Goal: Task Accomplishment & Management: Manage account settings

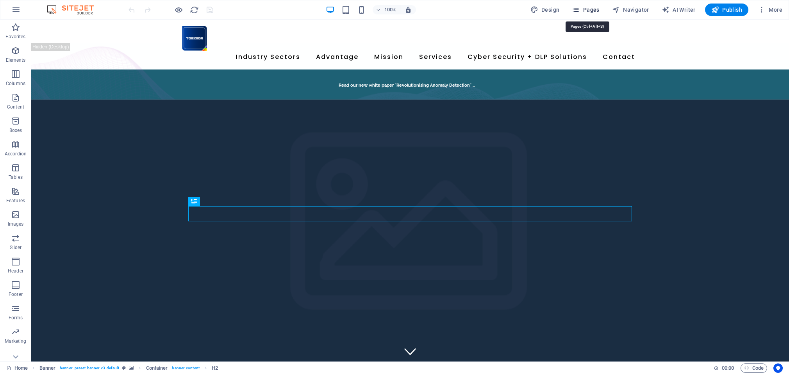
click at [595, 11] on span "Pages" at bounding box center [585, 10] width 27 height 8
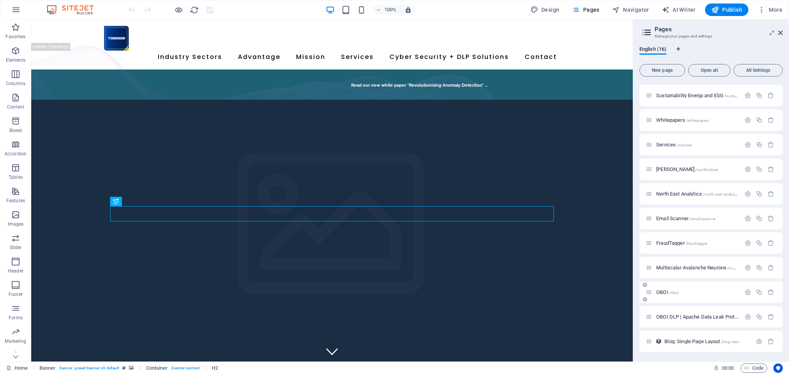
scroll to position [121, 0]
click at [702, 316] on span "OBOI DLP | Apache Data Leak Protection /oboi-dlp" at bounding box center [711, 317] width 110 height 6
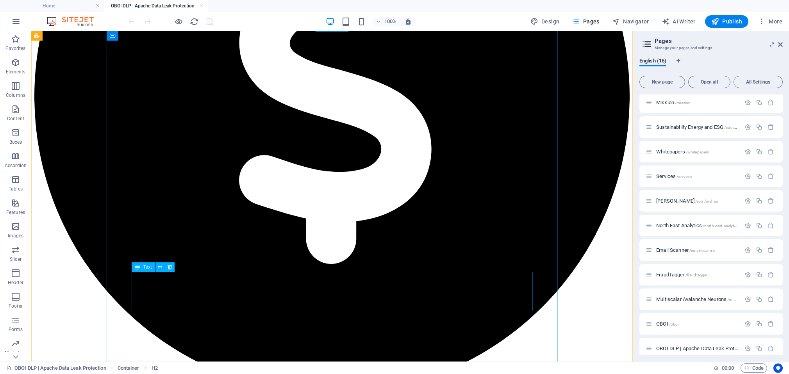
scroll to position [634, 0]
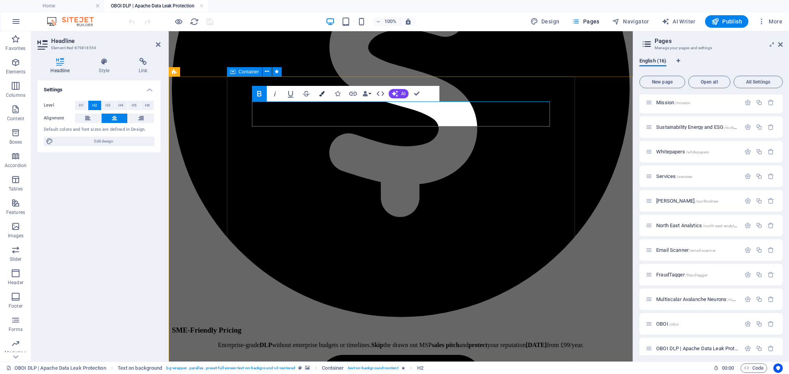
click at [322, 92] on icon "button" at bounding box center [321, 93] width 5 height 5
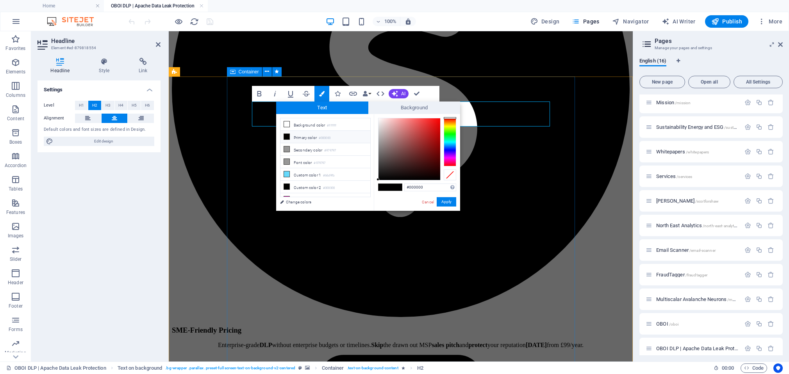
drag, startPoint x: 285, startPoint y: 124, endPoint x: 380, endPoint y: 174, distance: 107.6
click at [285, 125] on icon at bounding box center [286, 123] width 5 height 5
type input "#ffffff"
click at [441, 201] on button "Apply" at bounding box center [447, 201] width 20 height 9
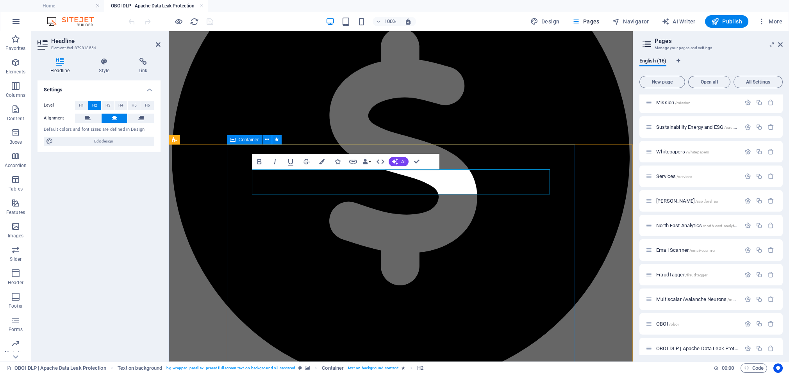
scroll to position [564, 0]
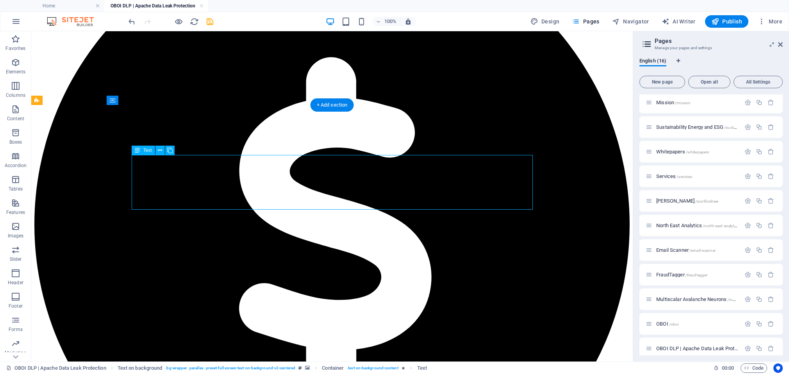
scroll to position [584, 0]
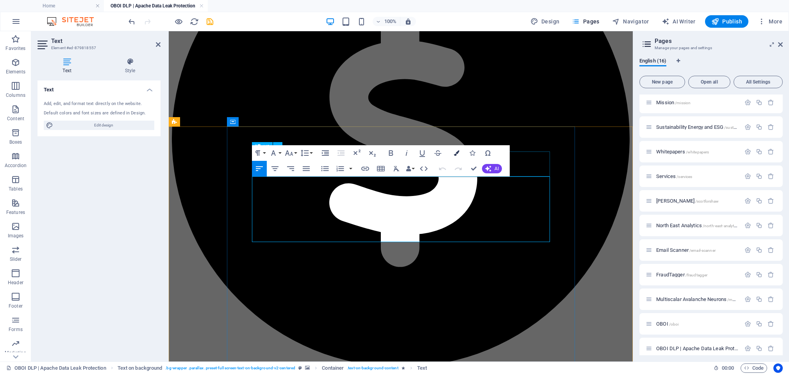
click at [459, 151] on button "Colors" at bounding box center [456, 153] width 15 height 16
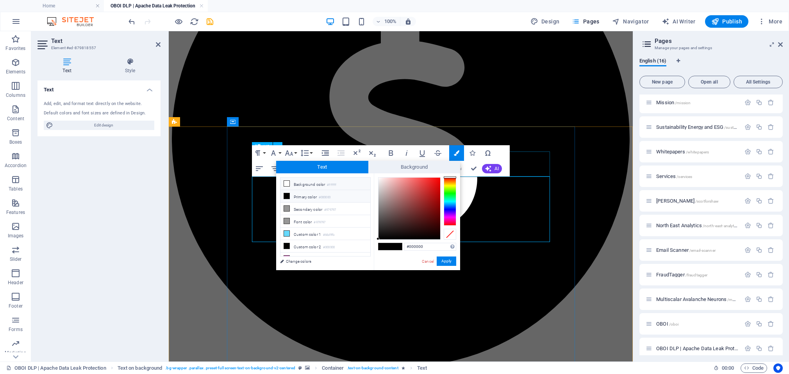
click at [288, 183] on icon at bounding box center [286, 183] width 5 height 5
click at [445, 261] on button "Apply" at bounding box center [447, 261] width 20 height 9
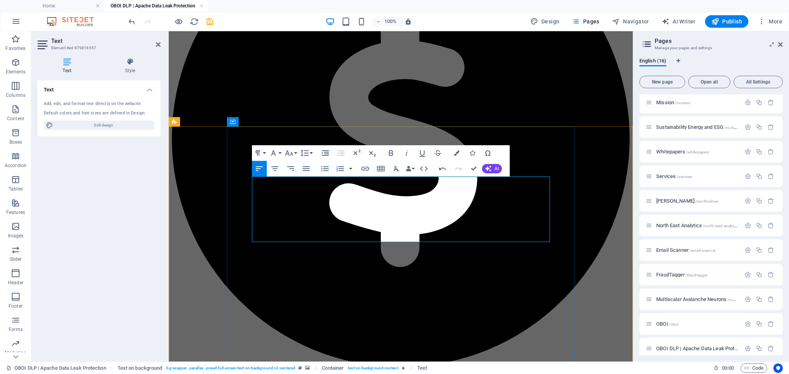
drag, startPoint x: 253, startPoint y: 182, endPoint x: 526, endPoint y: 236, distance: 278.0
click at [456, 153] on icon "button" at bounding box center [456, 152] width 5 height 5
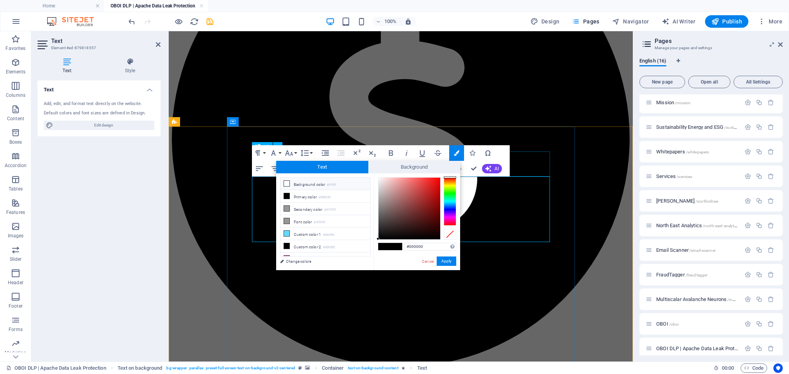
click at [287, 183] on icon at bounding box center [286, 183] width 5 height 5
type input "#ffffff"
click at [445, 261] on button "Apply" at bounding box center [447, 261] width 20 height 9
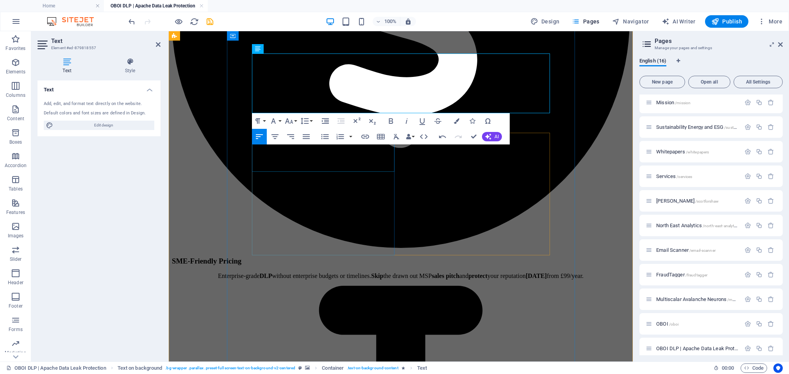
scroll to position [707, 0]
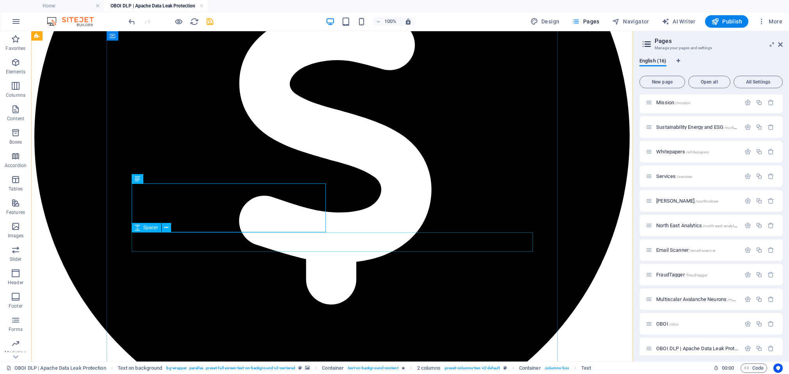
scroll to position [660, 0]
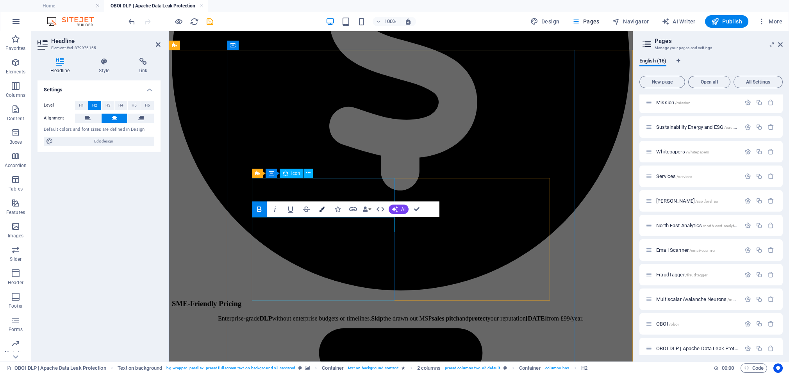
click at [322, 207] on icon "button" at bounding box center [321, 209] width 5 height 5
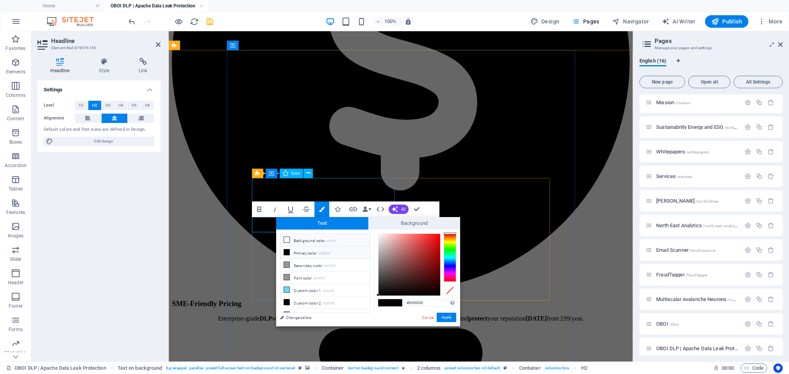
click at [318, 240] on li "Background color #ffffff" at bounding box center [325, 240] width 90 height 12
type input "#ffffff"
click at [450, 316] on button "Apply" at bounding box center [447, 317] width 20 height 9
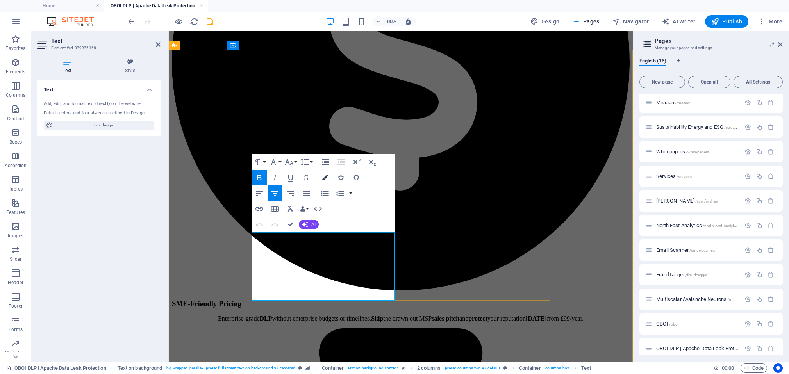
click at [324, 177] on icon "button" at bounding box center [324, 177] width 5 height 5
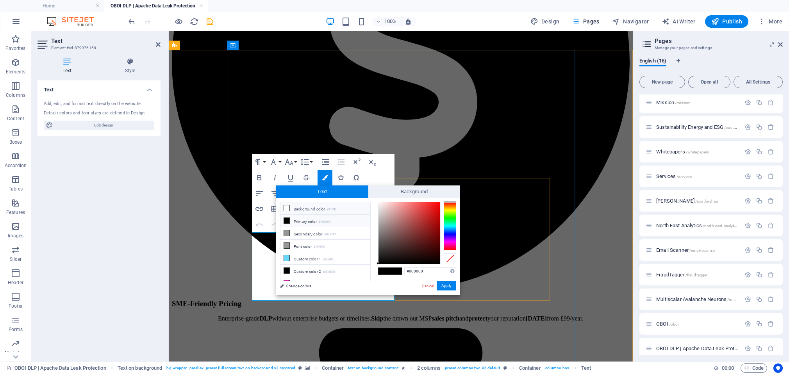
click at [309, 207] on li "Background color #ffffff" at bounding box center [325, 208] width 90 height 12
type input "#ffffff"
drag, startPoint x: 446, startPoint y: 290, endPoint x: 277, endPoint y: 259, distance: 171.6
click at [446, 290] on button "Apply" at bounding box center [447, 285] width 20 height 9
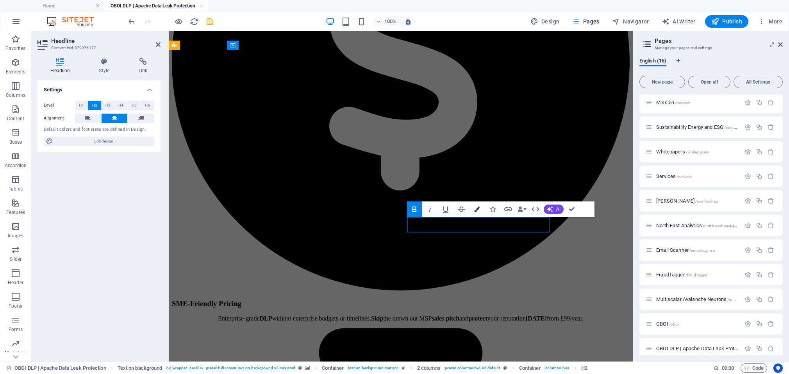
click at [475, 212] on icon "button" at bounding box center [476, 209] width 5 height 5
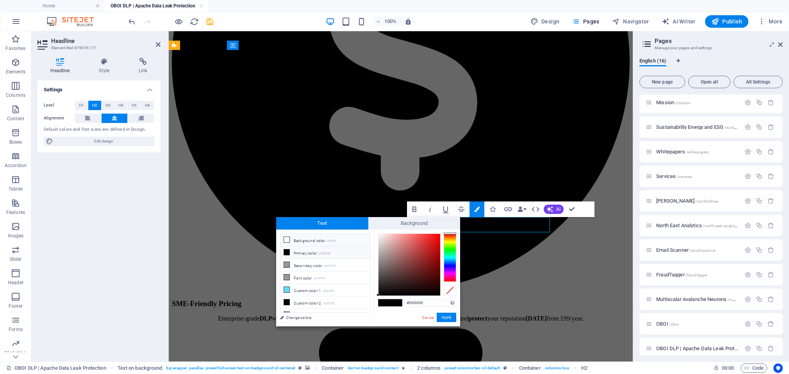
click at [316, 237] on li "Background color #ffffff" at bounding box center [325, 240] width 90 height 12
type input "#ffffff"
click at [450, 317] on button "Apply" at bounding box center [447, 317] width 20 height 9
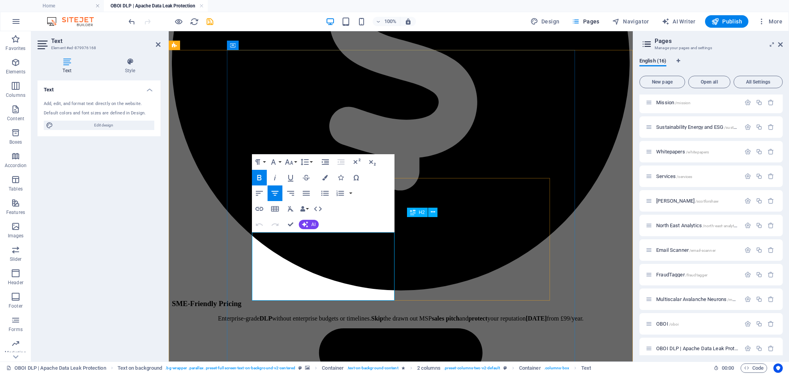
drag, startPoint x: 255, startPoint y: 236, endPoint x: 399, endPoint y: 295, distance: 154.9
click at [324, 178] on icon "button" at bounding box center [324, 177] width 5 height 5
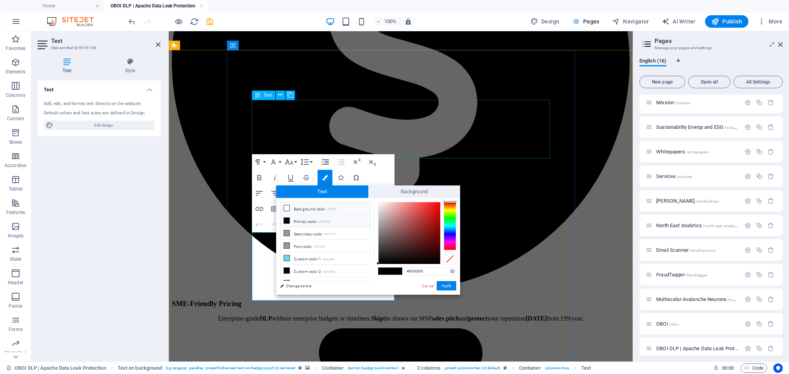
click at [287, 207] on icon at bounding box center [286, 207] width 5 height 5
type input "#ffffff"
click at [452, 286] on button "Apply" at bounding box center [447, 285] width 20 height 9
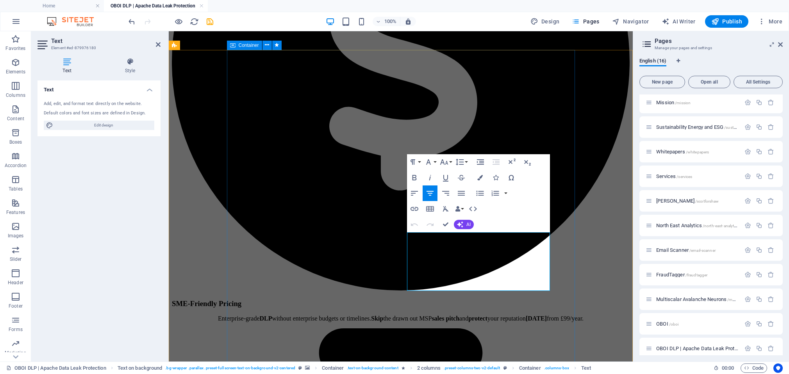
drag, startPoint x: 411, startPoint y: 236, endPoint x: 554, endPoint y: 287, distance: 152.0
click at [478, 177] on icon "button" at bounding box center [479, 177] width 5 height 5
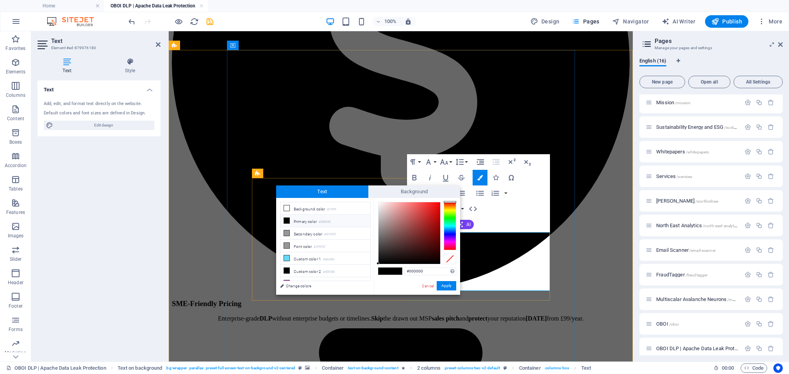
drag, startPoint x: 305, startPoint y: 210, endPoint x: 328, endPoint y: 220, distance: 25.2
click at [305, 210] on li "Background color #ffffff" at bounding box center [325, 208] width 90 height 12
type input "#ffffff"
click at [453, 287] on button "Apply" at bounding box center [447, 285] width 20 height 9
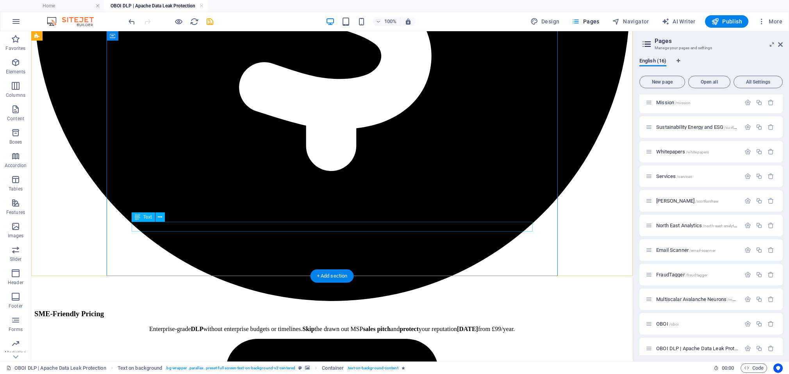
scroll to position [796, 0]
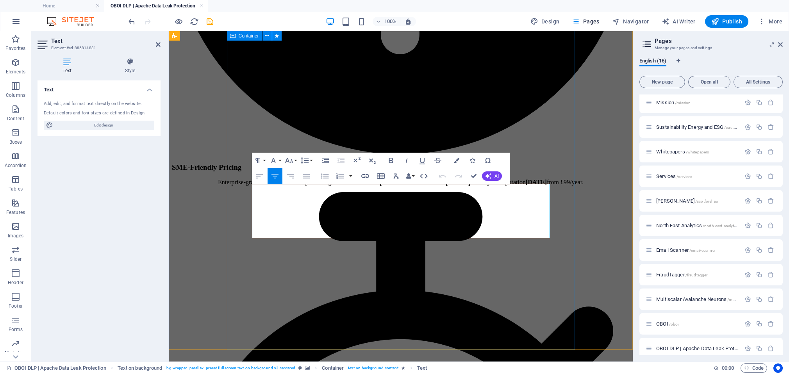
drag, startPoint x: 254, startPoint y: 191, endPoint x: 527, endPoint y: 238, distance: 277.1
click at [456, 159] on icon "button" at bounding box center [456, 160] width 5 height 5
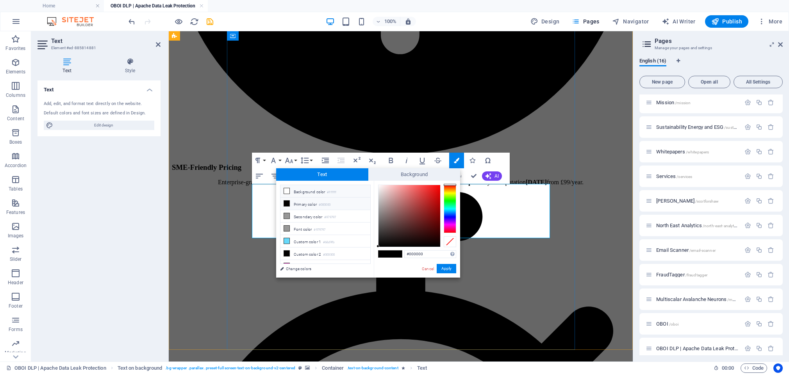
click at [288, 194] on li "Background color #ffffff" at bounding box center [325, 191] width 90 height 12
type input "#ffffff"
click at [447, 268] on button "Apply" at bounding box center [447, 268] width 20 height 9
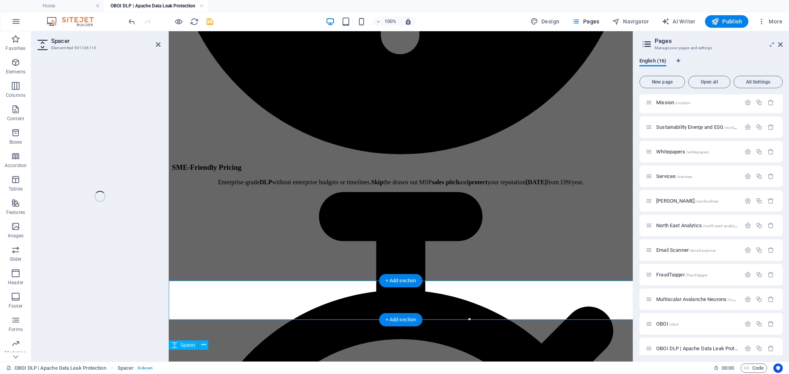
select select "px"
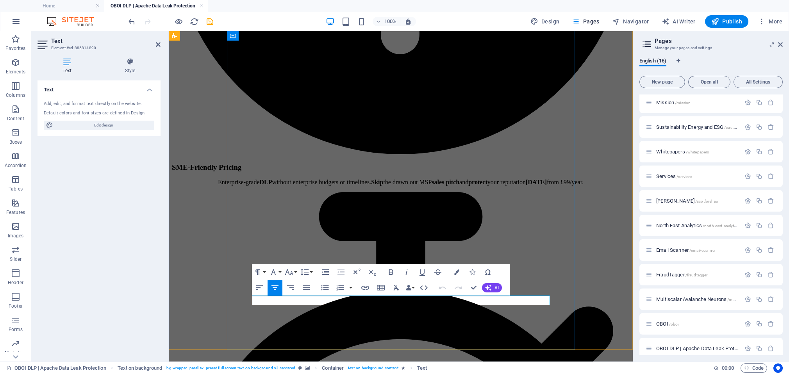
drag, startPoint x: 255, startPoint y: 300, endPoint x: 546, endPoint y: 297, distance: 291.0
click at [456, 271] on icon "button" at bounding box center [456, 272] width 5 height 5
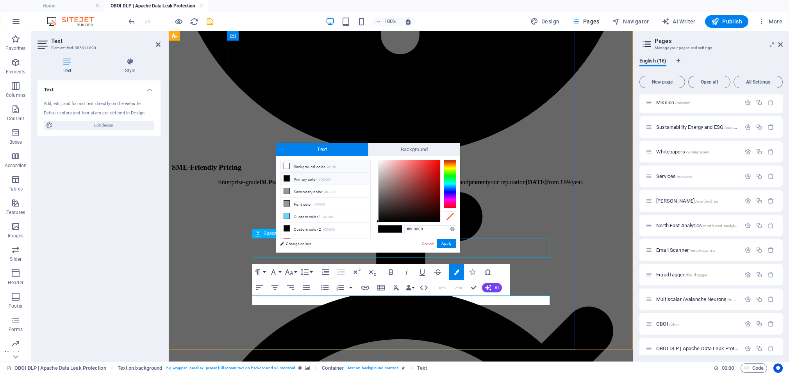
click at [294, 165] on li "Background color #ffffff" at bounding box center [325, 166] width 90 height 12
type input "#ffffff"
click at [443, 243] on button "Apply" at bounding box center [447, 243] width 20 height 9
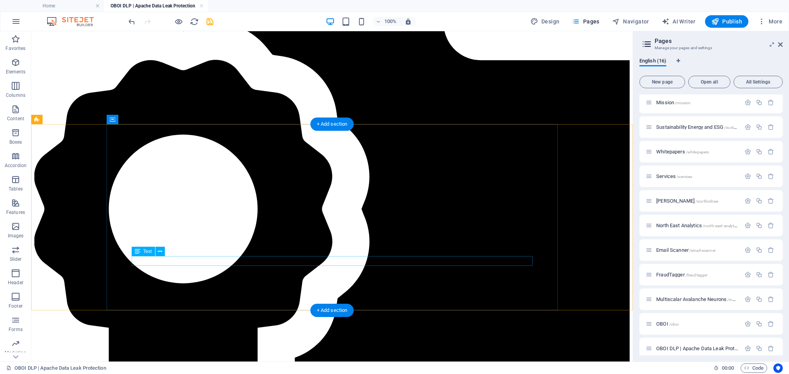
scroll to position [2217, 0]
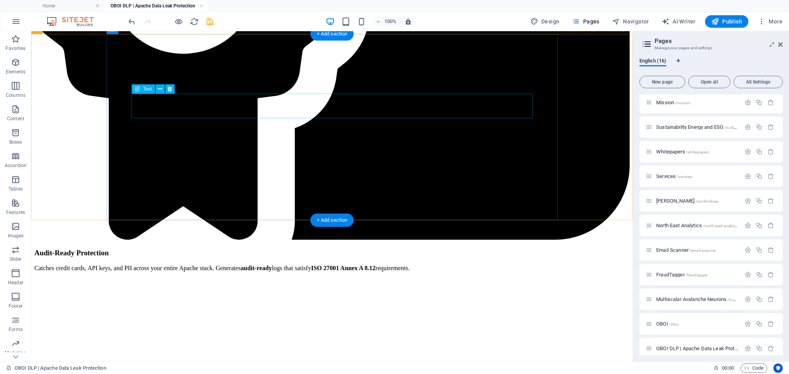
drag, startPoint x: 379, startPoint y: 111, endPoint x: 241, endPoint y: 111, distance: 137.5
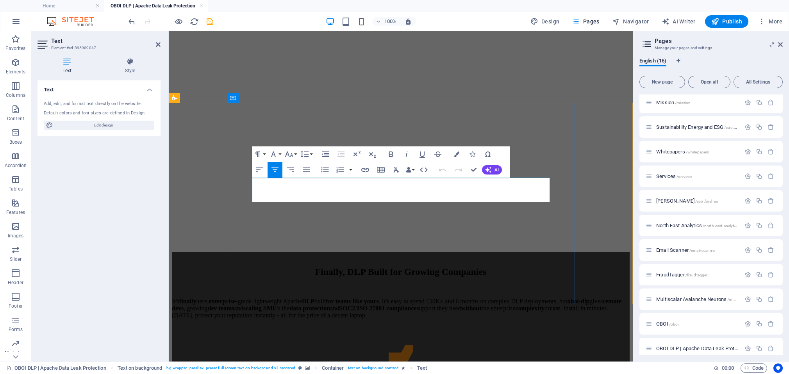
drag, startPoint x: 266, startPoint y: 195, endPoint x: 539, endPoint y: 195, distance: 273.0
click at [454, 155] on button "Colors" at bounding box center [456, 154] width 15 height 16
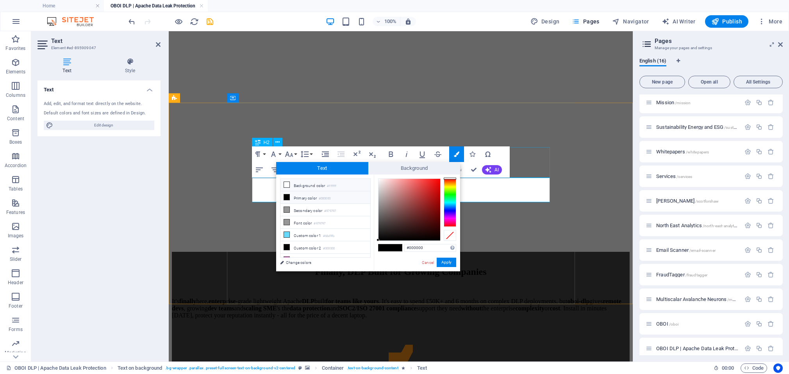
click at [315, 187] on li "Background color #ffffff" at bounding box center [325, 185] width 90 height 12
type input "#ffffff"
click at [448, 263] on button "Apply" at bounding box center [447, 262] width 20 height 9
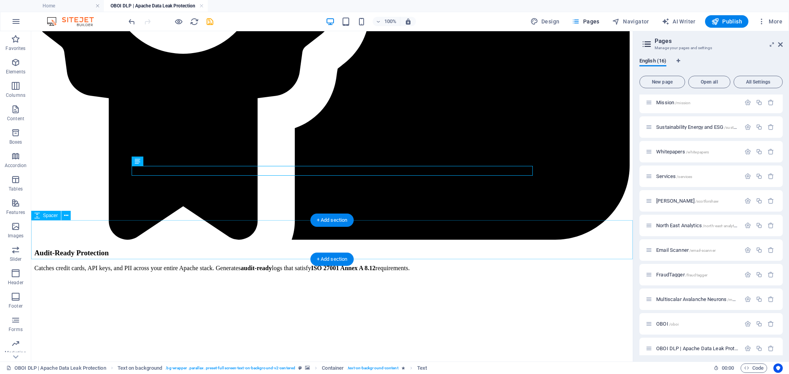
select select "px"
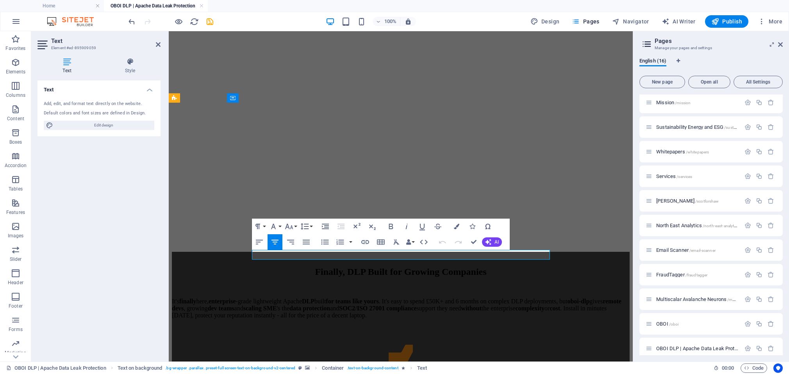
click at [458, 225] on icon "button" at bounding box center [456, 226] width 5 height 5
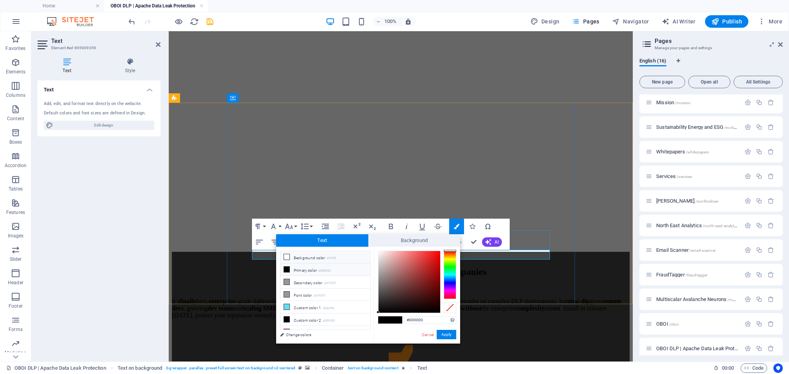
click at [284, 258] on icon at bounding box center [286, 256] width 5 height 5
type input "#ffffff"
click at [444, 337] on button "Apply" at bounding box center [447, 334] width 20 height 9
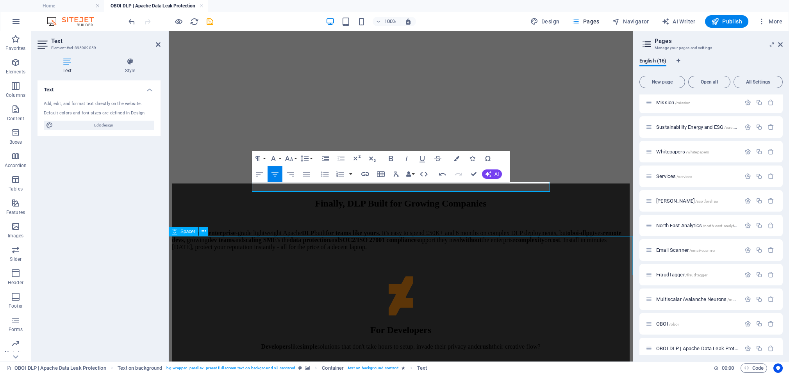
scroll to position [2286, 0]
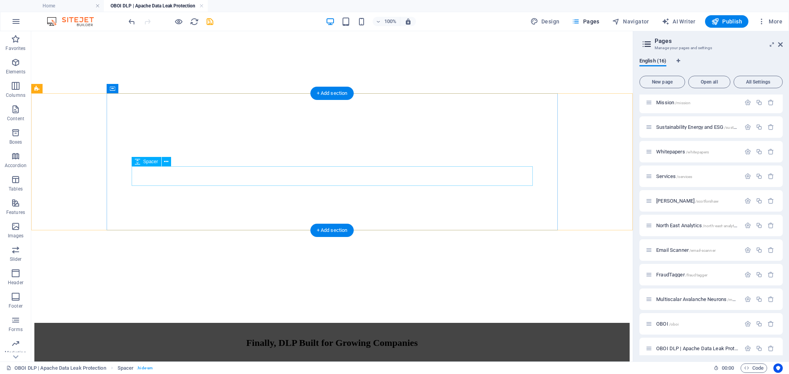
scroll to position [2573, 0]
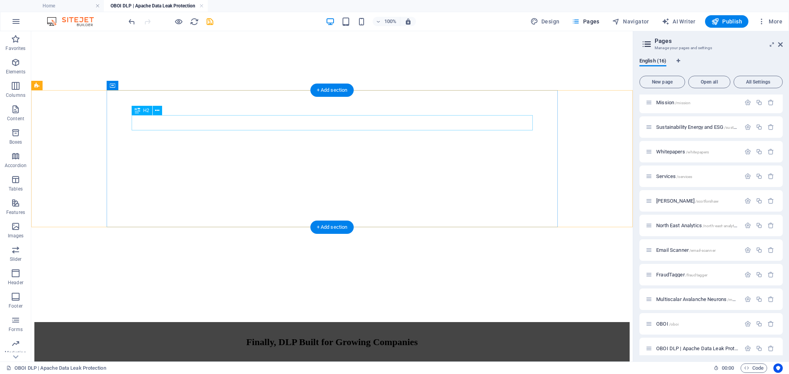
drag, startPoint x: 275, startPoint y: 123, endPoint x: 137, endPoint y: 123, distance: 137.5
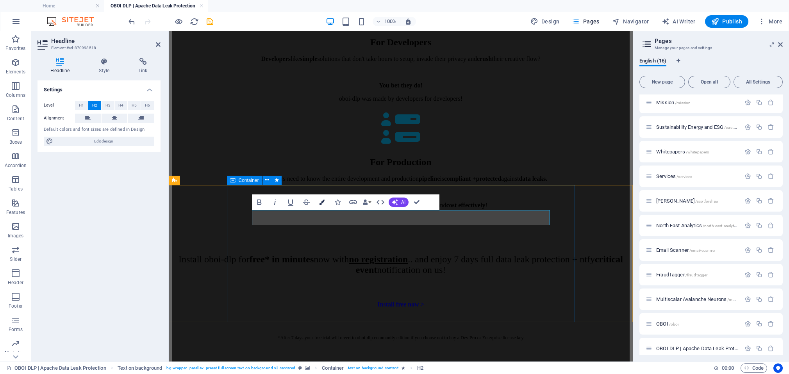
click at [323, 202] on icon "button" at bounding box center [321, 202] width 5 height 5
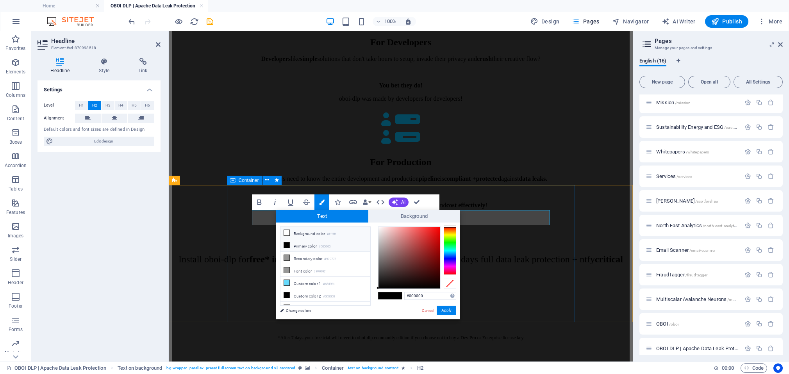
click at [288, 233] on icon at bounding box center [286, 232] width 5 height 5
type input "#ffffff"
click at [448, 311] on button "Apply" at bounding box center [447, 310] width 20 height 9
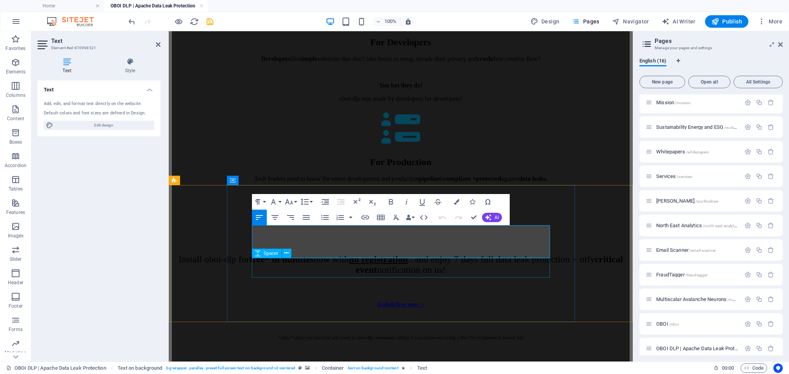
drag, startPoint x: 253, startPoint y: 230, endPoint x: 517, endPoint y: 265, distance: 265.7
click at [457, 202] on icon "button" at bounding box center [456, 201] width 5 height 5
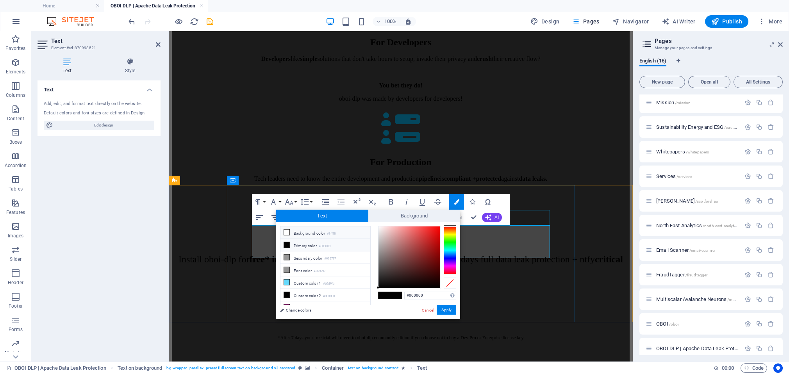
click at [284, 232] on span at bounding box center [287, 232] width 6 height 6
type input "#ffffff"
click at [448, 308] on button "Apply" at bounding box center [447, 309] width 20 height 9
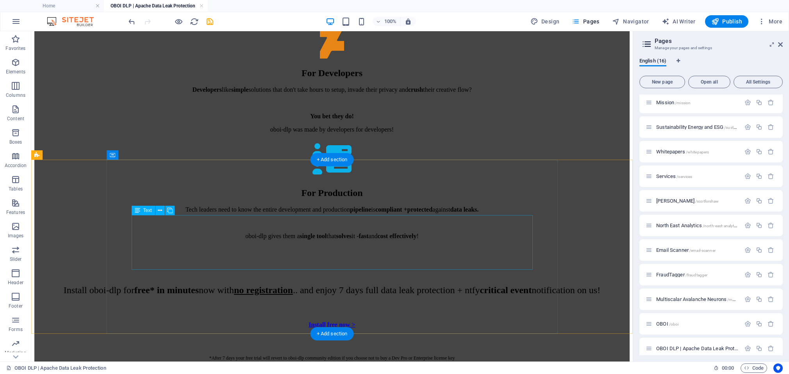
scroll to position [2969, 0]
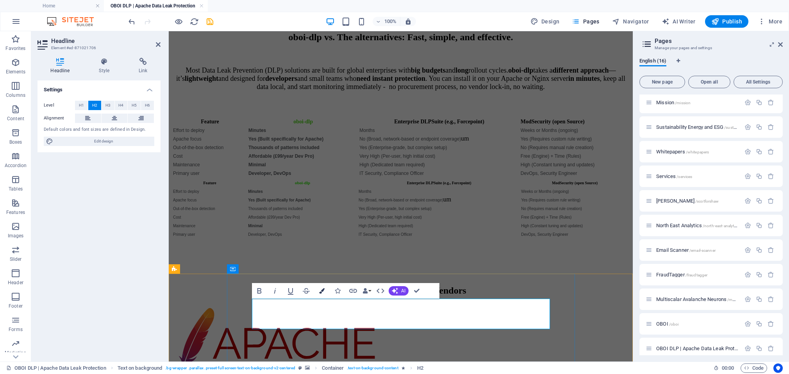
click at [321, 291] on icon "button" at bounding box center [321, 290] width 5 height 5
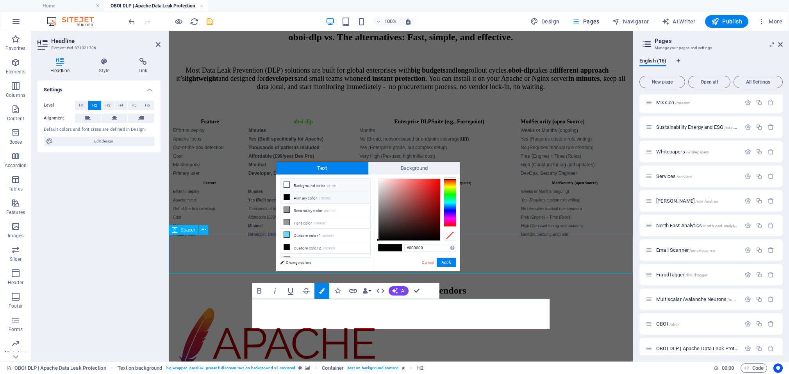
click at [309, 187] on li "Background color #ffffff" at bounding box center [325, 185] width 90 height 12
type input "#ffffff"
click at [309, 187] on li "Background color #ffffff" at bounding box center [325, 185] width 90 height 12
click at [444, 260] on button "Apply" at bounding box center [447, 262] width 20 height 9
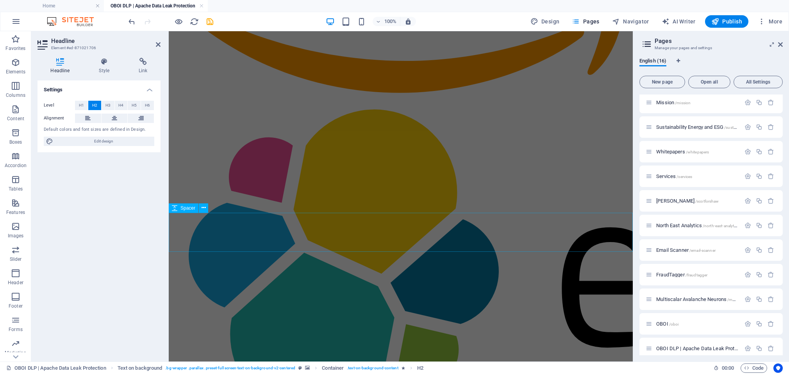
scroll to position [3569, 0]
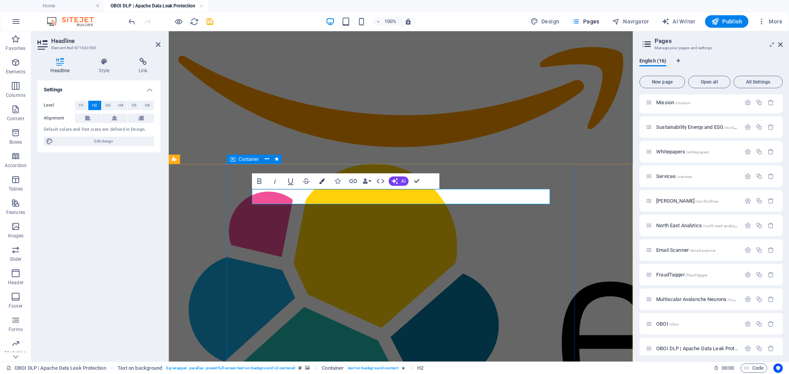
click at [323, 180] on icon "button" at bounding box center [321, 181] width 5 height 5
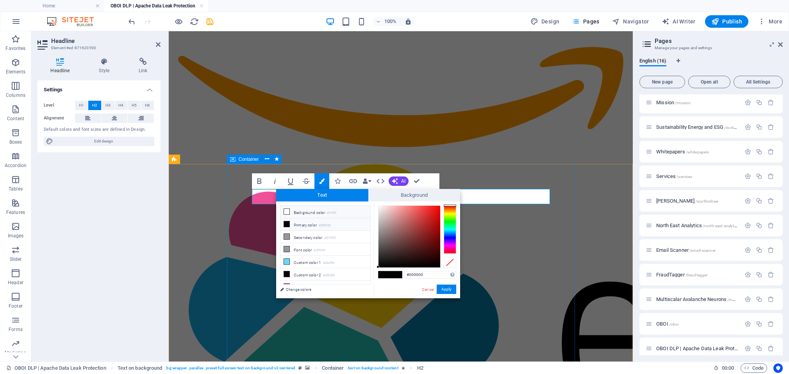
drag, startPoint x: 289, startPoint y: 212, endPoint x: 293, endPoint y: 213, distance: 4.6
click at [289, 212] on icon at bounding box center [286, 211] width 5 height 5
type input "#ffffff"
click at [442, 287] on button "Apply" at bounding box center [447, 289] width 20 height 9
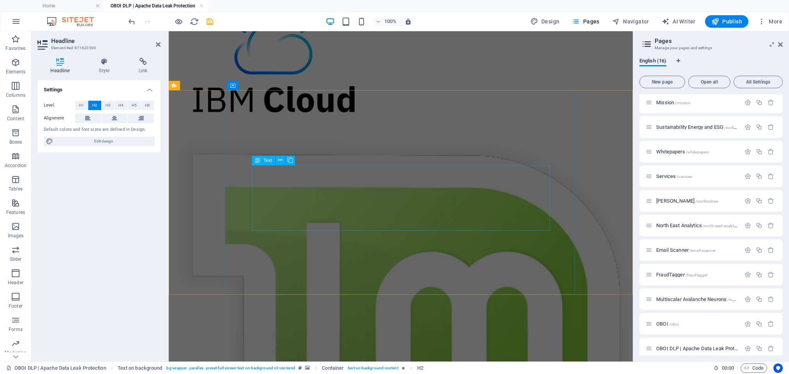
scroll to position [4065, 0]
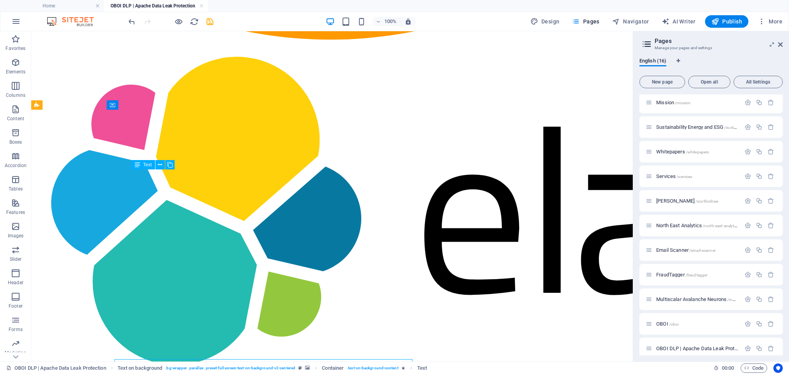
scroll to position [3871, 0]
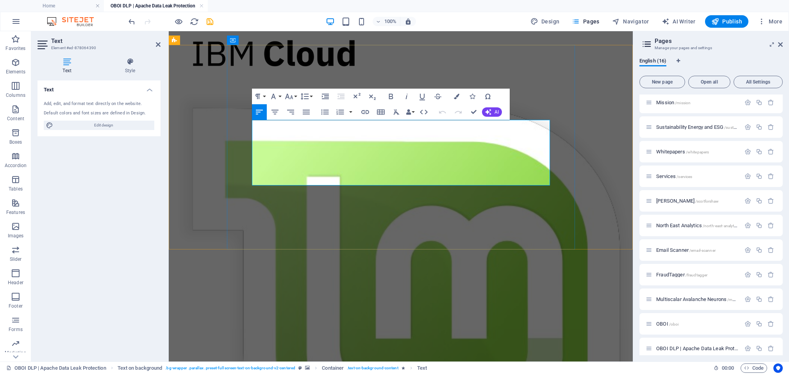
scroll to position [4111, 0]
drag, startPoint x: 254, startPoint y: 137, endPoint x: 345, endPoint y: 151, distance: 91.7
drag, startPoint x: 373, startPoint y: 182, endPoint x: 237, endPoint y: 139, distance: 142.3
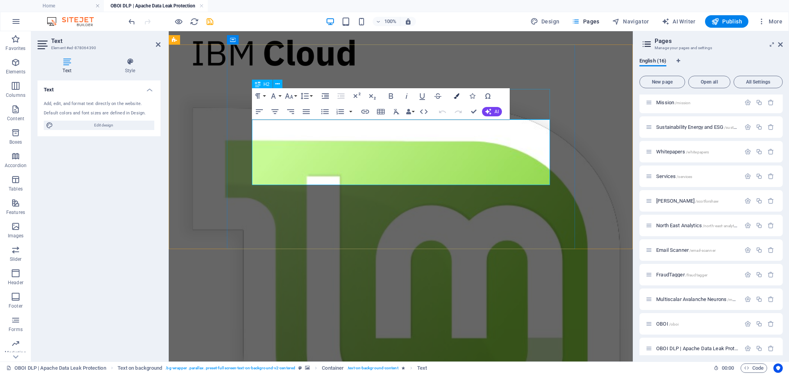
click at [454, 97] on icon "button" at bounding box center [456, 95] width 5 height 5
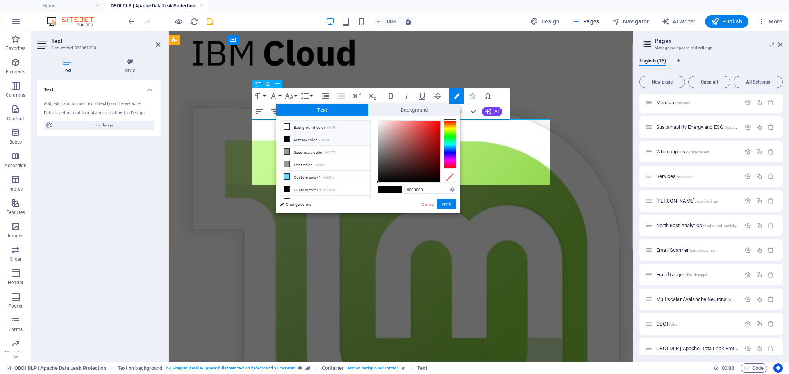
click at [308, 128] on li "Background color #ffffff" at bounding box center [325, 127] width 90 height 12
type input "#ffffff"
click at [441, 204] on button "Apply" at bounding box center [447, 204] width 20 height 9
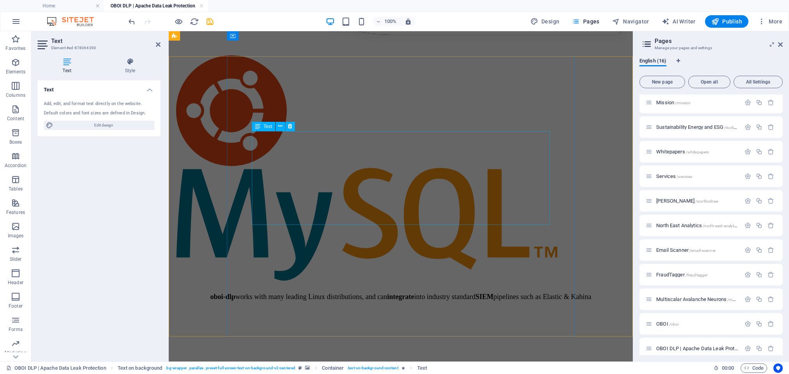
scroll to position [4530, 0]
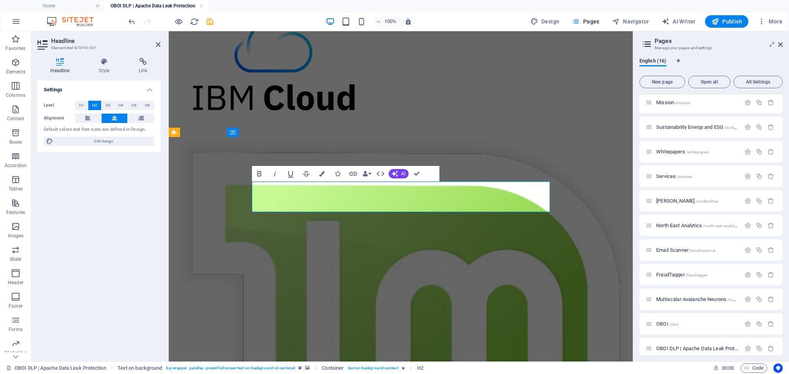
scroll to position [4456, 0]
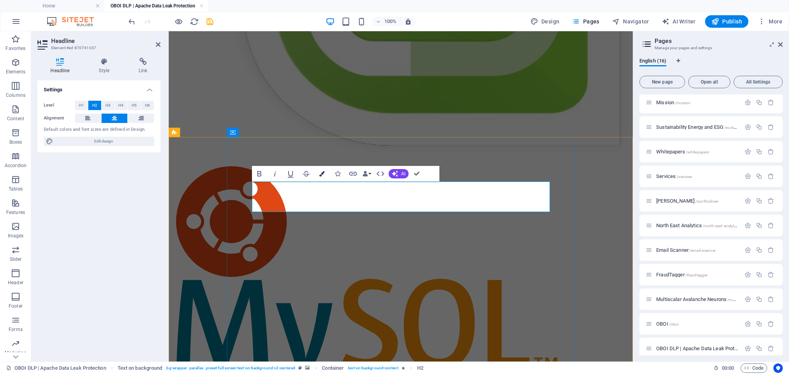
click at [320, 175] on icon "button" at bounding box center [321, 173] width 5 height 5
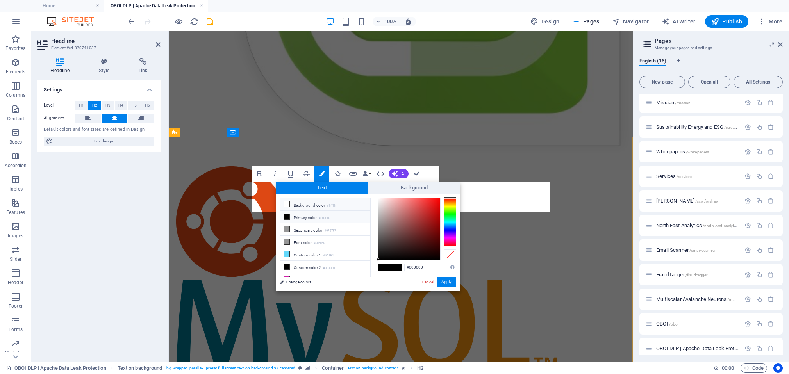
click at [287, 204] on icon at bounding box center [286, 204] width 5 height 5
type input "#ffffff"
drag, startPoint x: 447, startPoint y: 282, endPoint x: 278, endPoint y: 251, distance: 171.6
click at [447, 282] on button "Apply" at bounding box center [447, 281] width 20 height 9
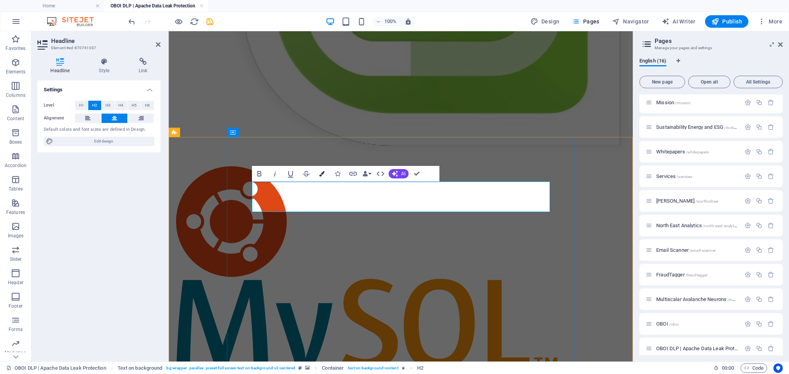
click at [321, 173] on icon "button" at bounding box center [321, 173] width 5 height 5
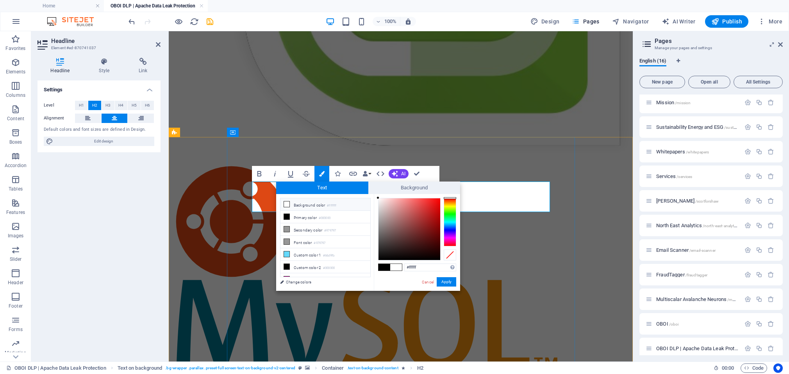
click at [286, 204] on icon at bounding box center [286, 204] width 5 height 5
click at [449, 282] on button "Apply" at bounding box center [447, 281] width 20 height 9
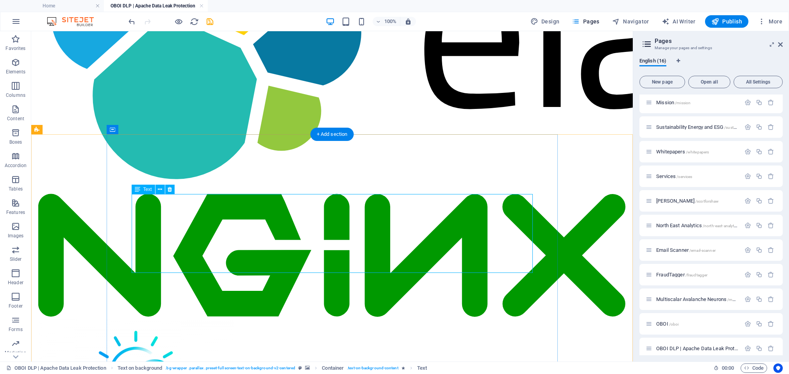
scroll to position [4247, 0]
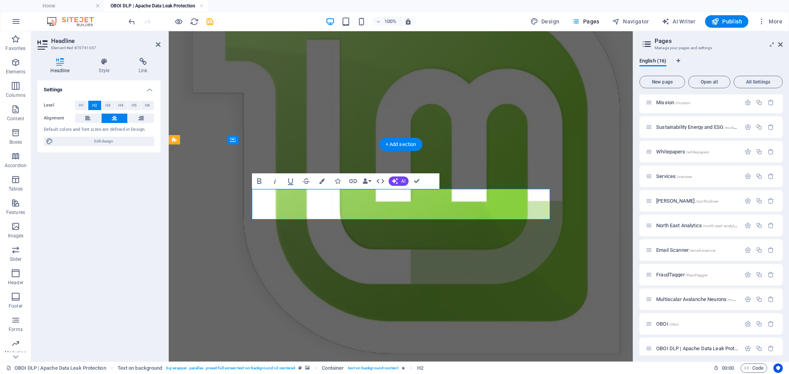
scroll to position [4448, 0]
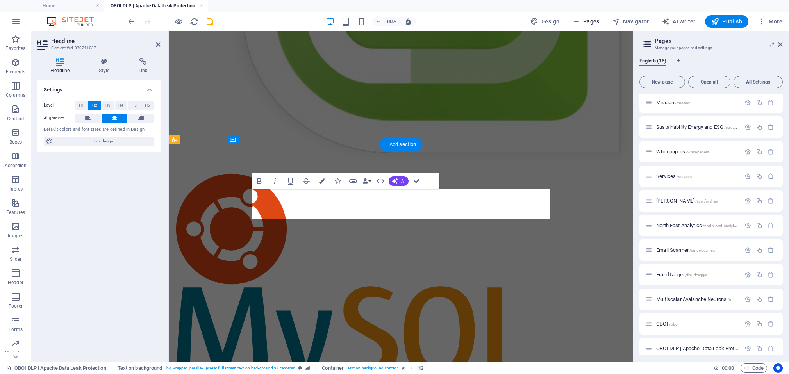
drag, startPoint x: 260, startPoint y: 197, endPoint x: 392, endPoint y: 186, distance: 132.1
click at [321, 179] on icon "button" at bounding box center [321, 181] width 5 height 5
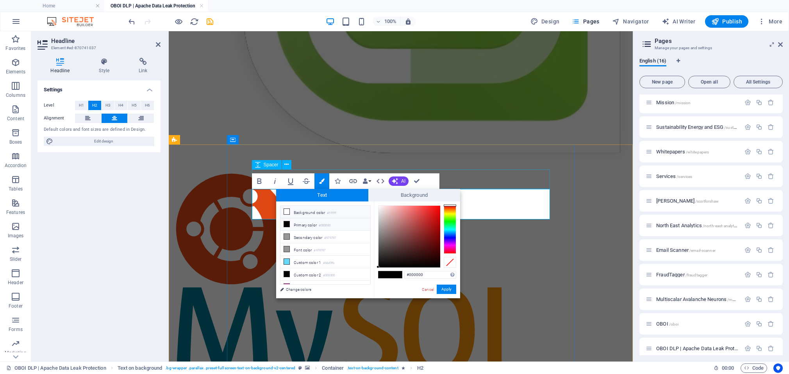
click at [284, 210] on span at bounding box center [287, 212] width 6 height 6
type input "#ffffff"
click at [284, 210] on icon at bounding box center [286, 211] width 5 height 5
click at [445, 288] on button "Apply" at bounding box center [447, 289] width 20 height 9
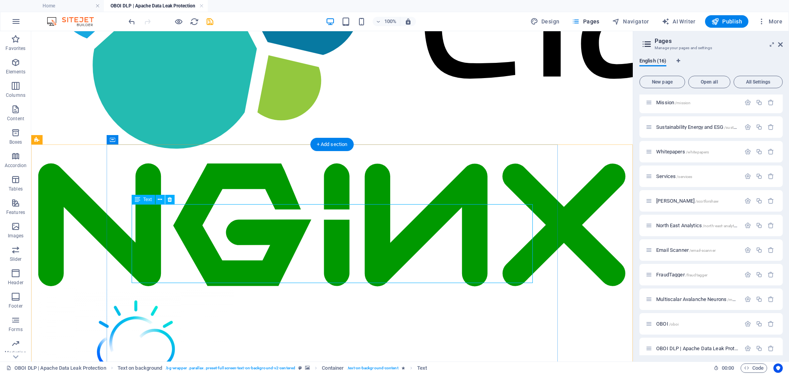
scroll to position [4299, 0]
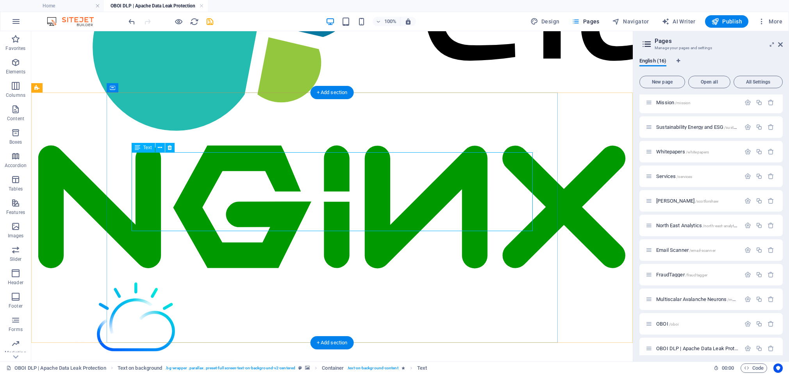
drag, startPoint x: 270, startPoint y: 172, endPoint x: 132, endPoint y: 172, distance: 137.5
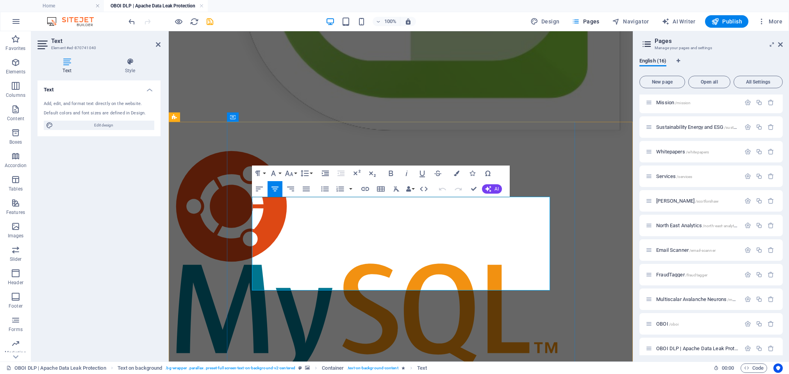
drag, startPoint x: 255, startPoint y: 214, endPoint x: 505, endPoint y: 281, distance: 258.3
click at [453, 175] on button "Colors" at bounding box center [456, 174] width 15 height 16
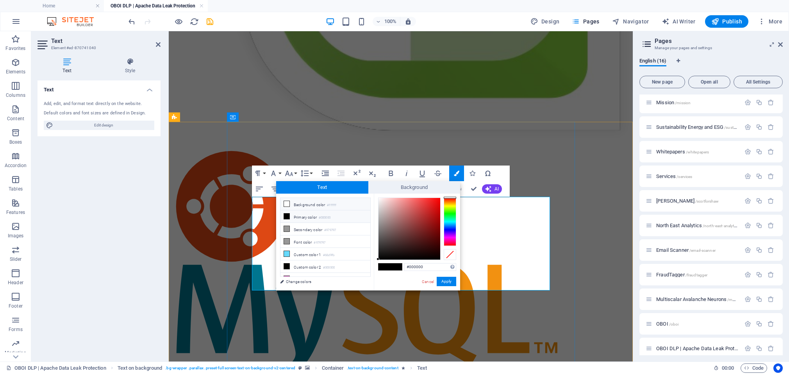
click at [285, 202] on icon at bounding box center [286, 203] width 5 height 5
type input "#ffffff"
click at [449, 284] on button "Apply" at bounding box center [447, 281] width 20 height 9
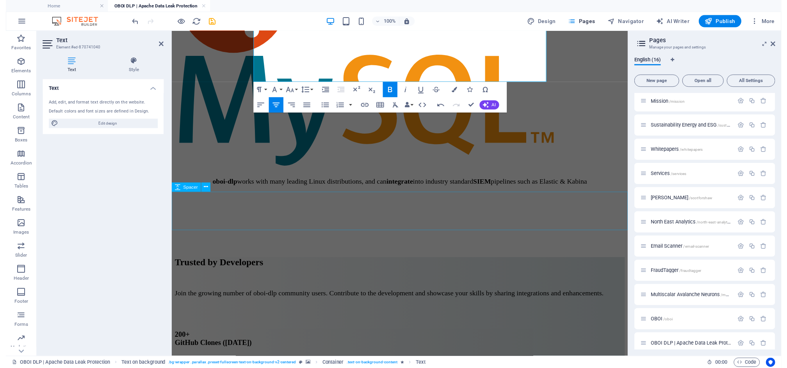
scroll to position [4679, 0]
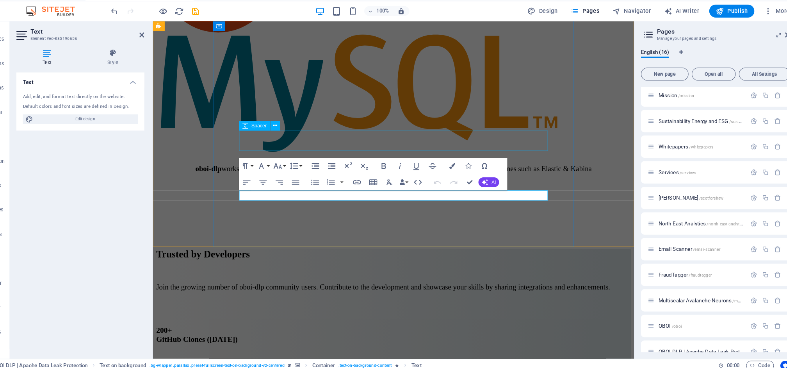
scroll to position [4634, 0]
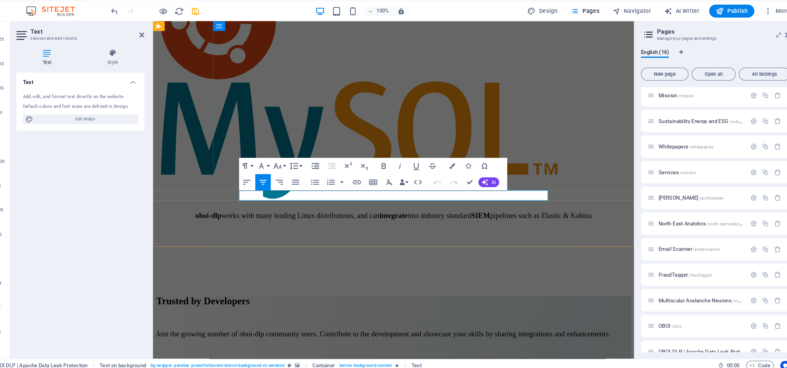
click at [453, 168] on icon "button" at bounding box center [455, 170] width 5 height 5
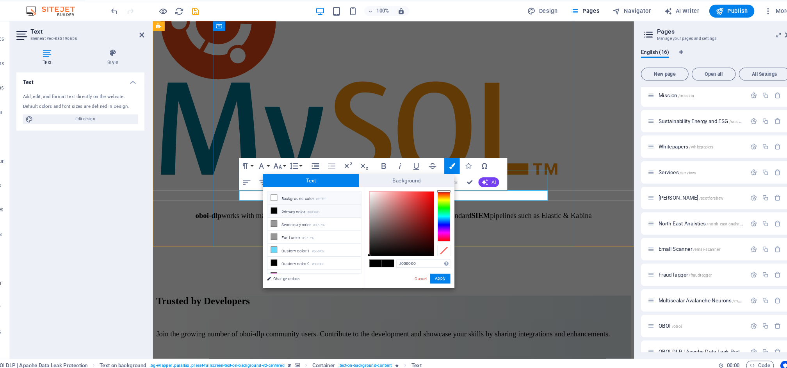
click at [282, 198] on icon at bounding box center [284, 200] width 5 height 5
type input "#ffffff"
click at [435, 274] on button "Apply" at bounding box center [445, 278] width 20 height 9
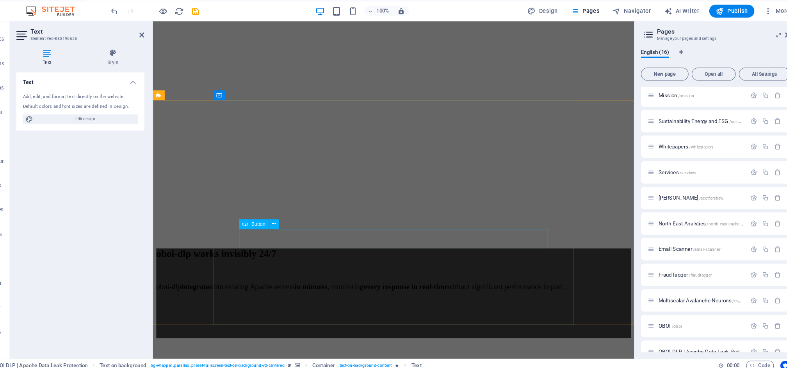
scroll to position [6124, 0]
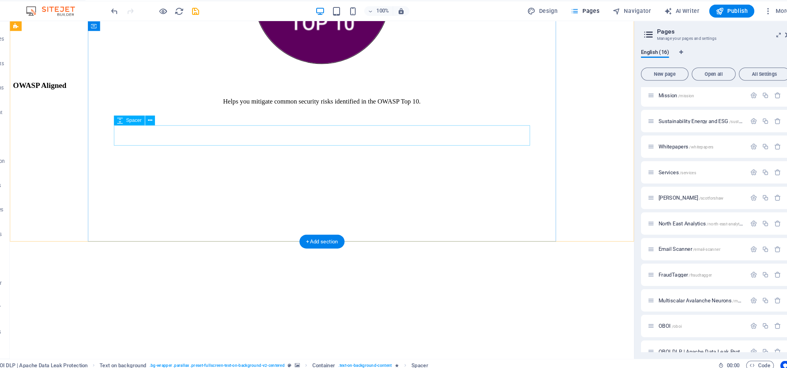
scroll to position [5772, 0]
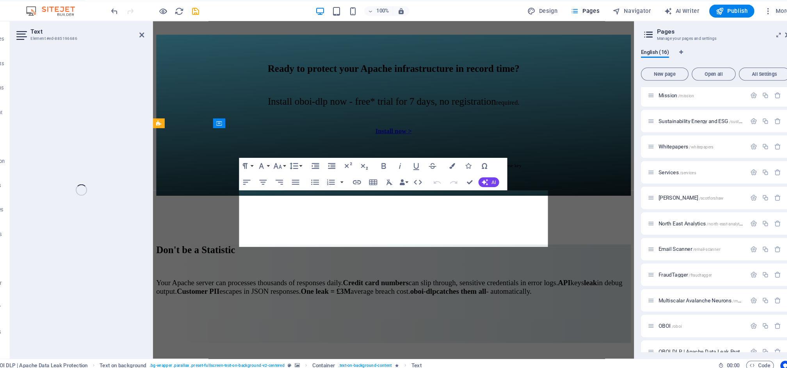
scroll to position [6114, 0]
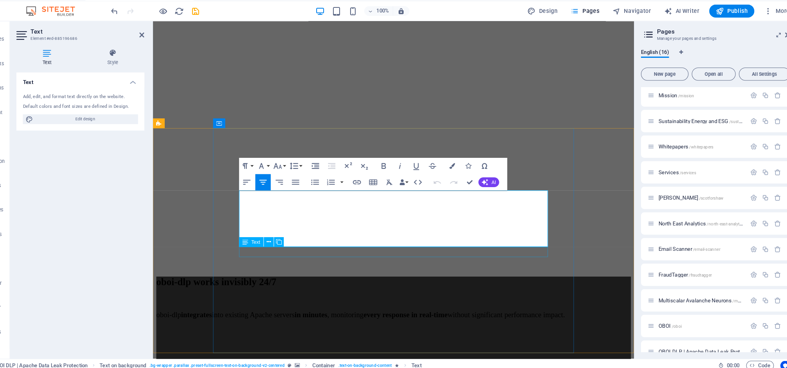
drag, startPoint x: 237, startPoint y: 188, endPoint x: 435, endPoint y: 244, distance: 205.9
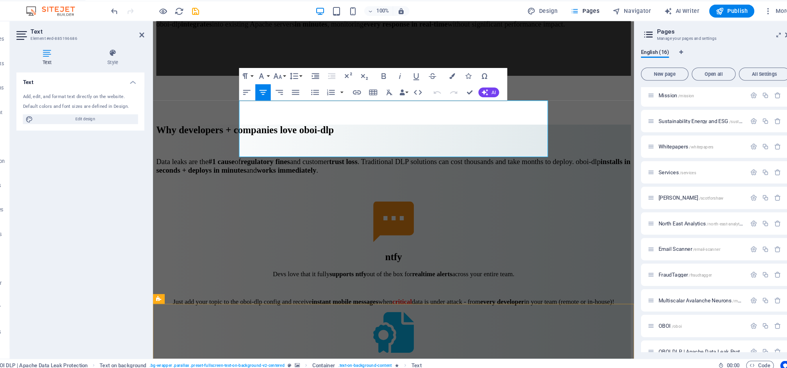
scroll to position [6157, 0]
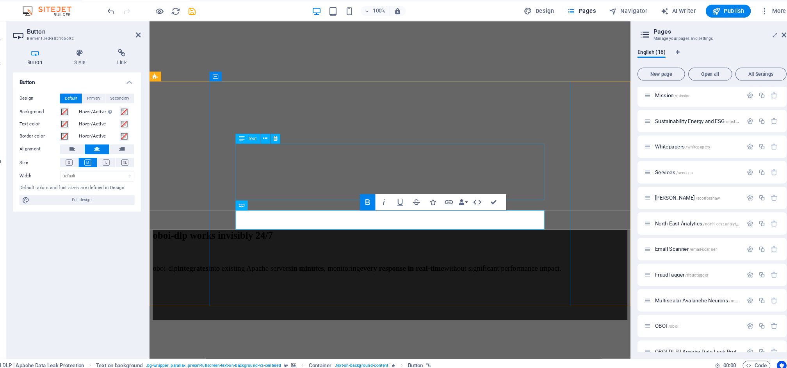
scroll to position [6159, 0]
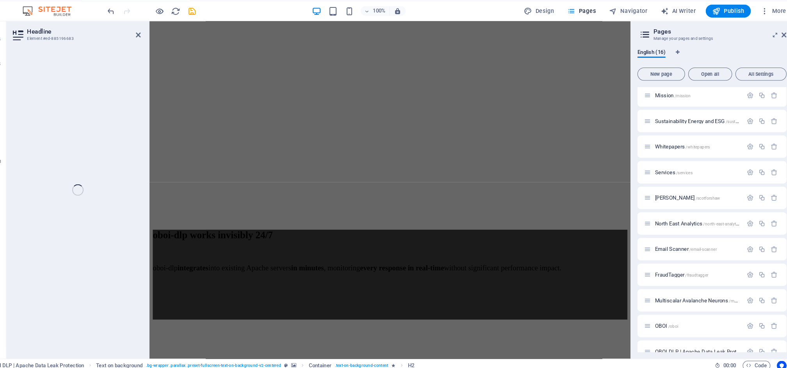
scroll to position [6106, 0]
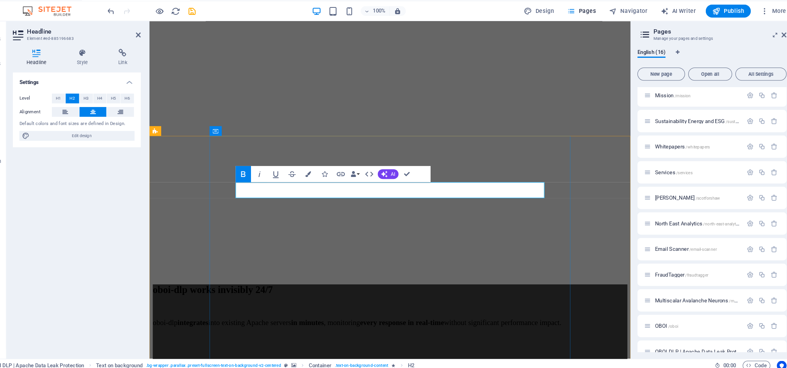
click at [319, 175] on icon "button" at bounding box center [321, 177] width 5 height 5
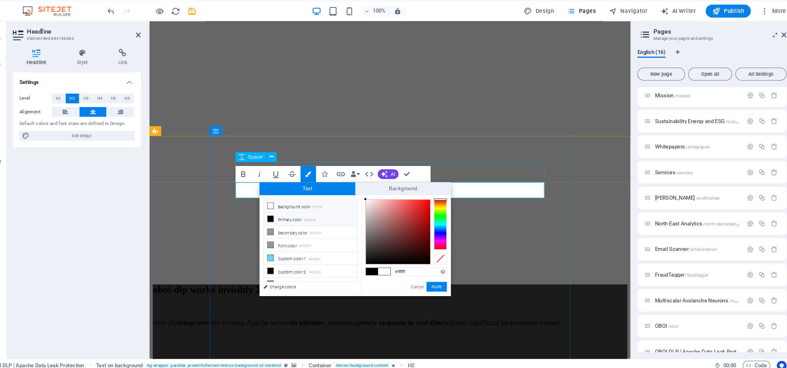
click at [282, 206] on icon at bounding box center [284, 208] width 5 height 5
click at [435, 282] on button "Apply" at bounding box center [445, 286] width 20 height 9
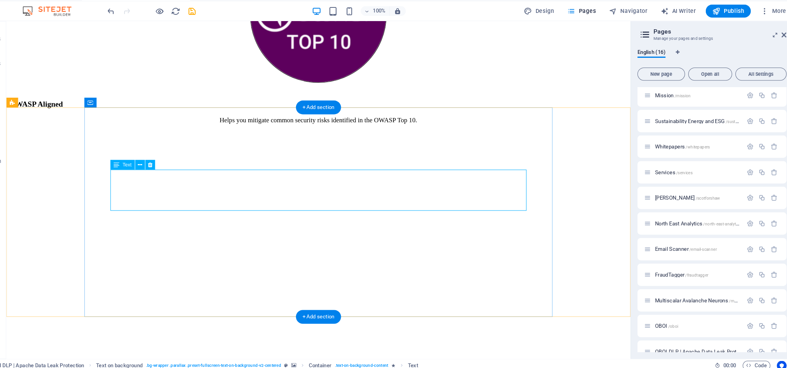
scroll to position [5817, 0]
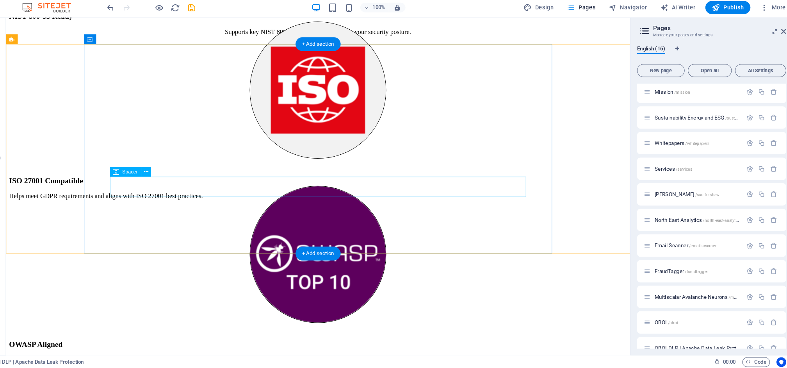
scroll to position [5875, 0]
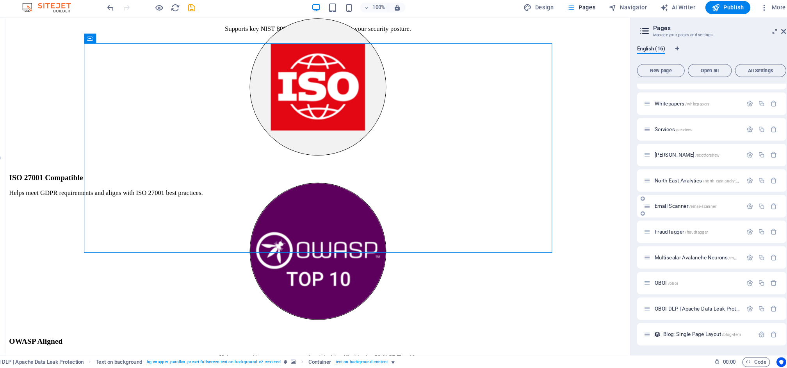
scroll to position [139, 0]
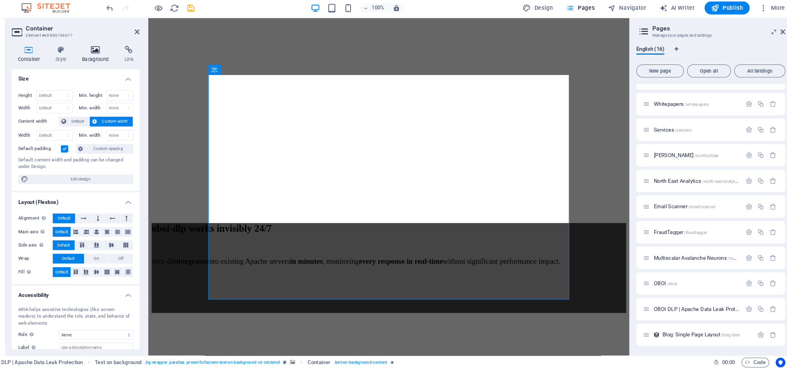
click at [99, 58] on icon at bounding box center [118, 62] width 38 height 8
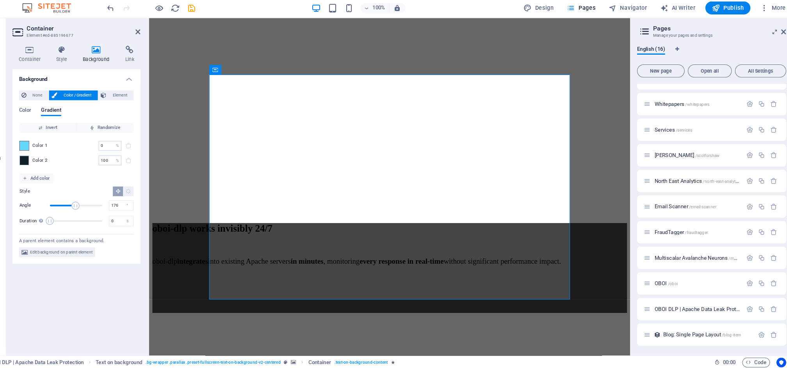
click at [45, 150] on span at bounding box center [49, 154] width 9 height 9
type input "#66d9fb"
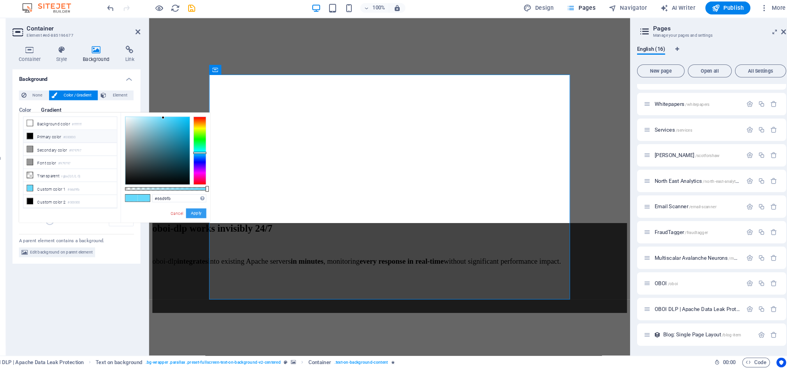
click at [204, 214] on button "Apply" at bounding box center [214, 218] width 20 height 9
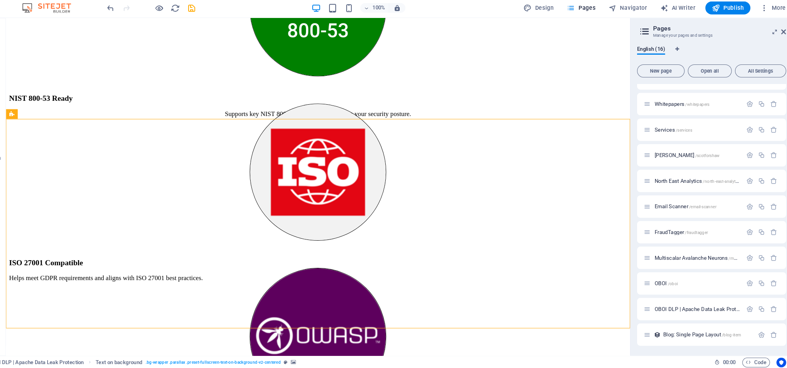
scroll to position [5804, 0]
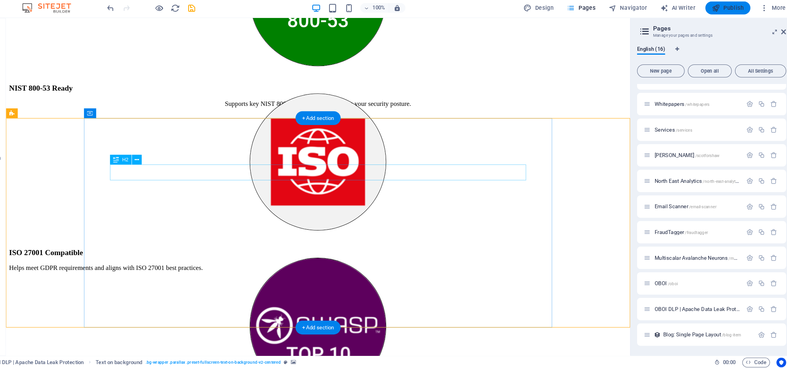
click at [710, 18] on span "Publish" at bounding box center [725, 22] width 31 height 8
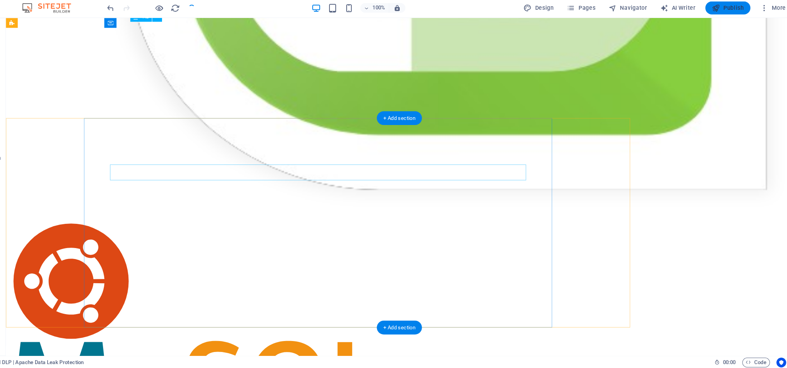
checkbox input "false"
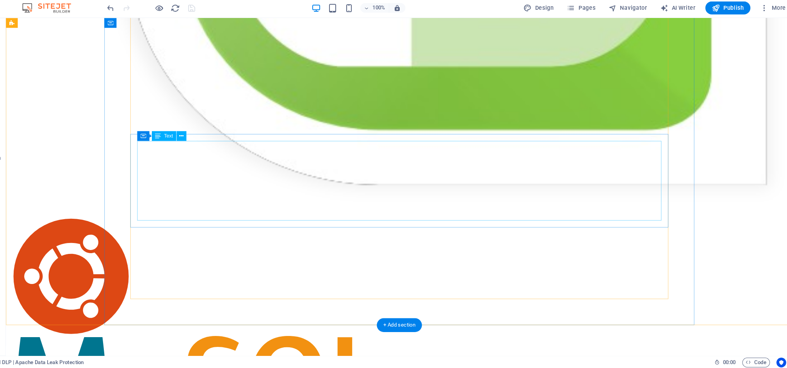
scroll to position [5410, 0]
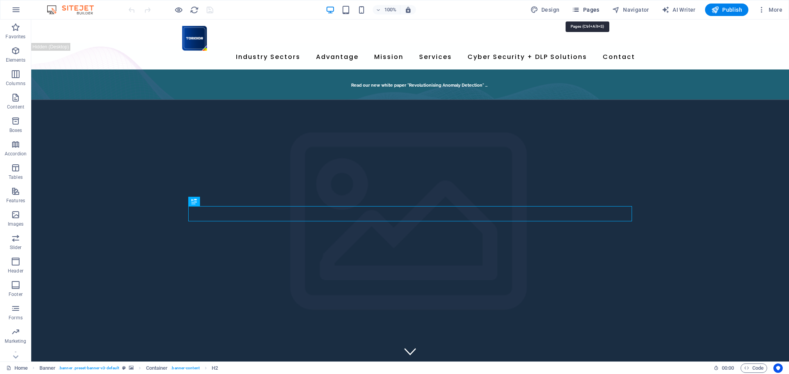
click at [593, 11] on span "Pages" at bounding box center [585, 10] width 27 height 8
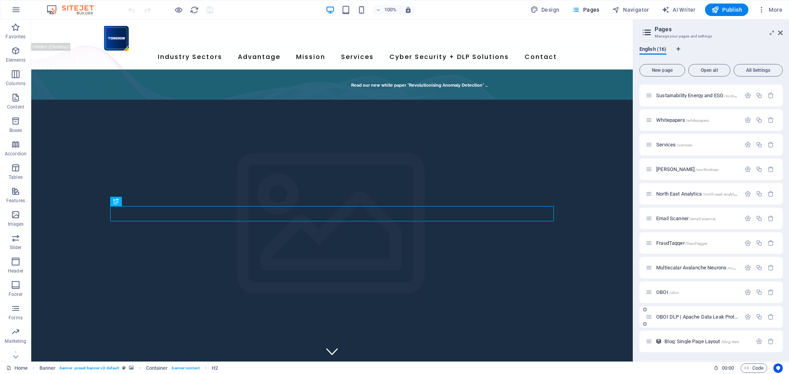
click at [714, 315] on span "OBOI DLP | Apache Data Leak Protection /oboi-dlp" at bounding box center [711, 317] width 110 height 6
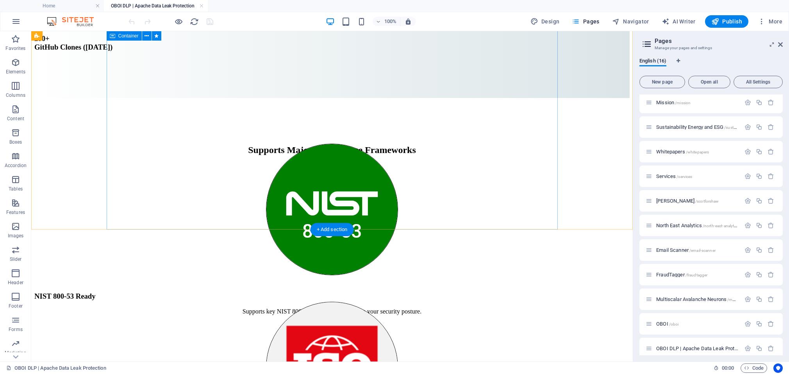
scroll to position [5789, 0]
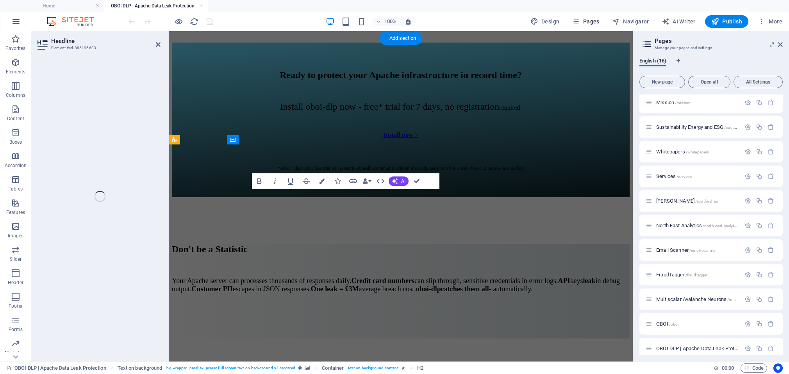
scroll to position [6094, 0]
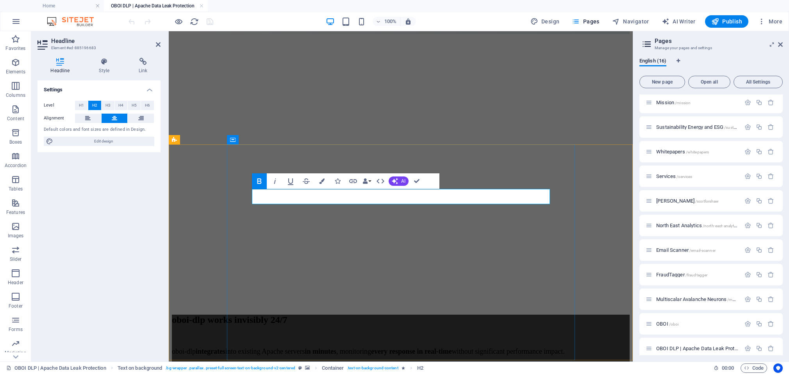
drag, startPoint x: 459, startPoint y: 198, endPoint x: 348, endPoint y: 198, distance: 111.3
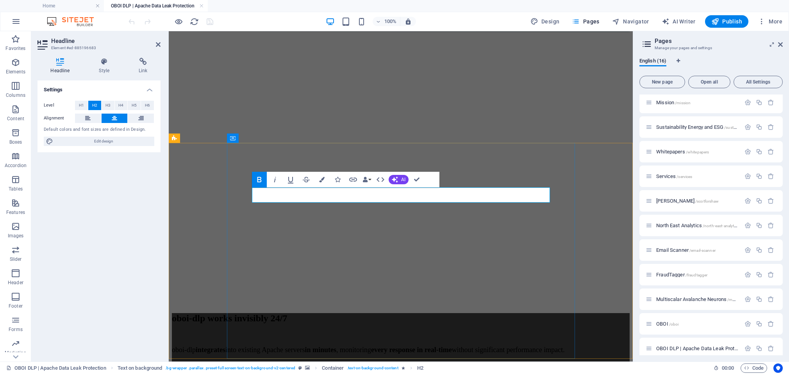
drag, startPoint x: 445, startPoint y: 196, endPoint x: 345, endPoint y: 187, distance: 99.6
click at [322, 179] on icon "button" at bounding box center [321, 179] width 5 height 5
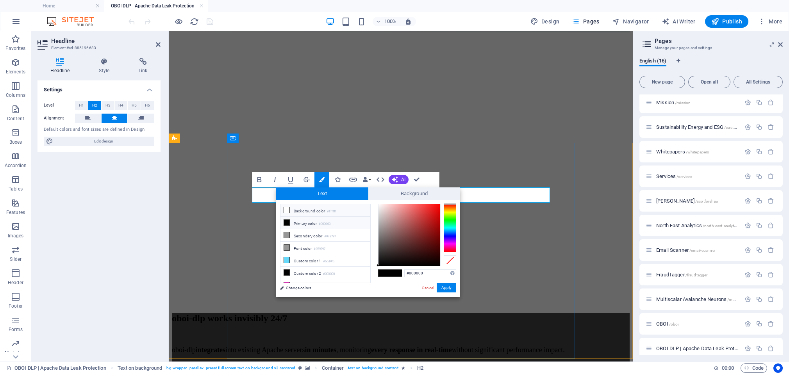
click at [286, 211] on icon at bounding box center [286, 209] width 5 height 5
type input "#ffffff"
drag, startPoint x: 280, startPoint y: 256, endPoint x: 449, endPoint y: 288, distance: 172.4
click at [449, 288] on button "Apply" at bounding box center [447, 287] width 20 height 9
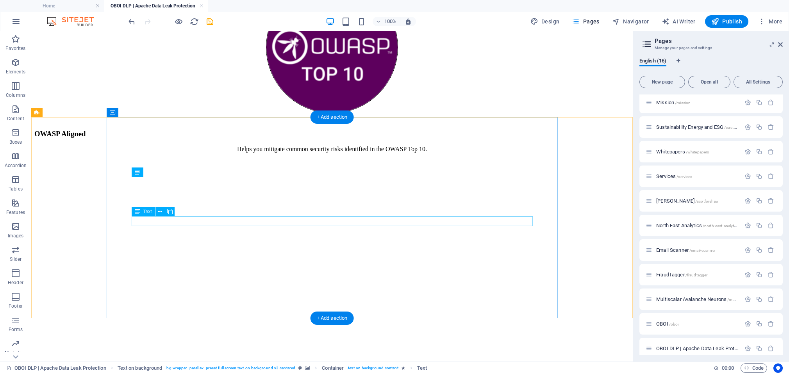
scroll to position [5814, 0]
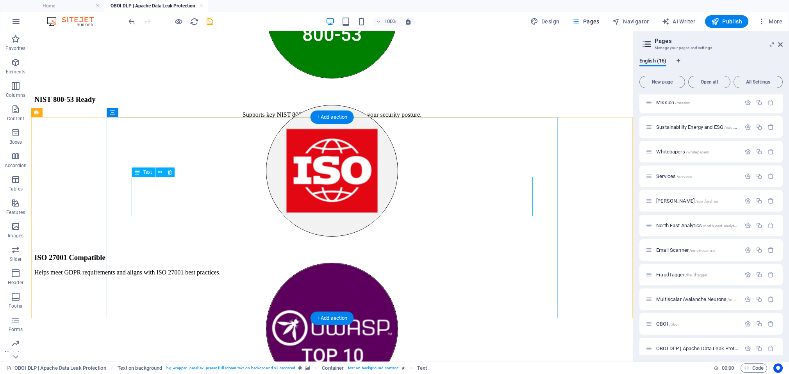
drag, startPoint x: 322, startPoint y: 196, endPoint x: 184, endPoint y: 196, distance: 137.5
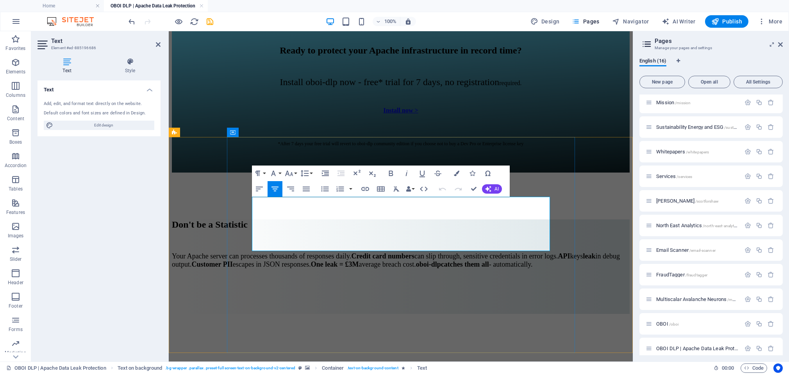
scroll to position [6101, 0]
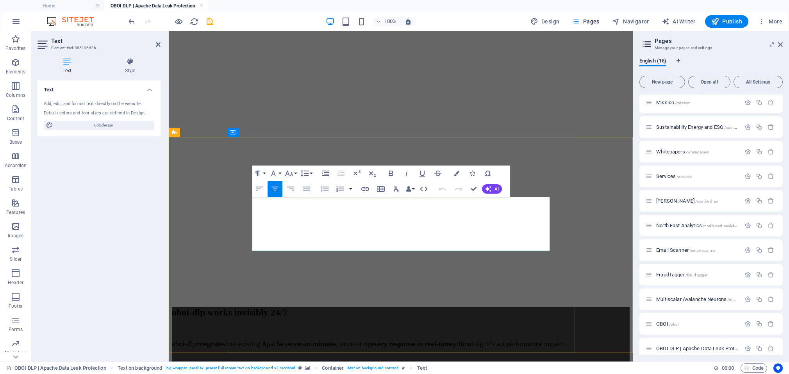
drag, startPoint x: 263, startPoint y: 212, endPoint x: 446, endPoint y: 240, distance: 184.9
click at [455, 173] on icon "button" at bounding box center [456, 173] width 5 height 5
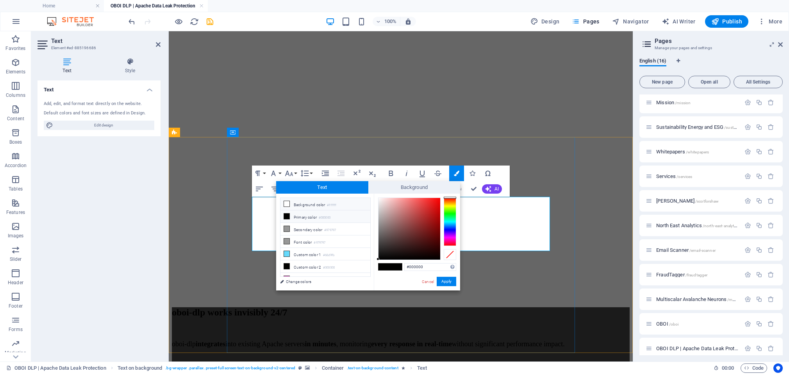
click at [330, 201] on li "Background color #ffffff" at bounding box center [325, 204] width 90 height 12
type input "#ffffff"
click at [443, 282] on button "Apply" at bounding box center [447, 281] width 20 height 9
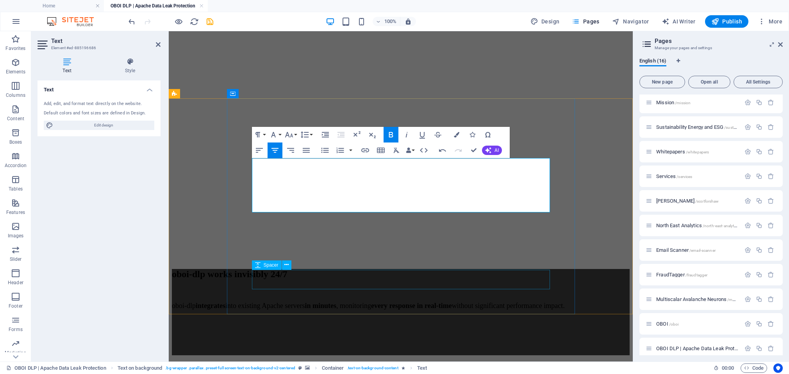
scroll to position [6140, 0]
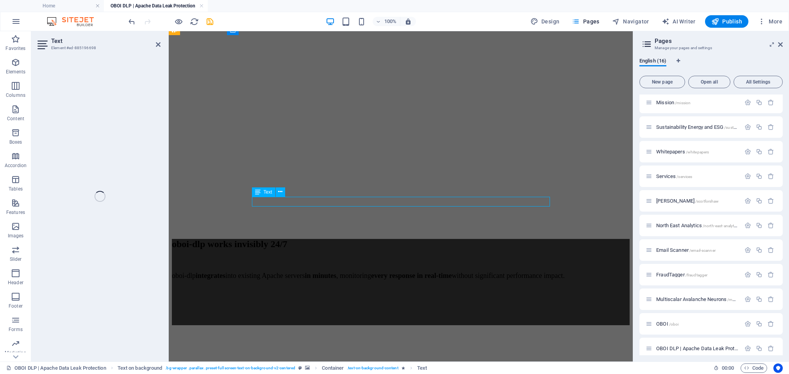
scroll to position [6203, 0]
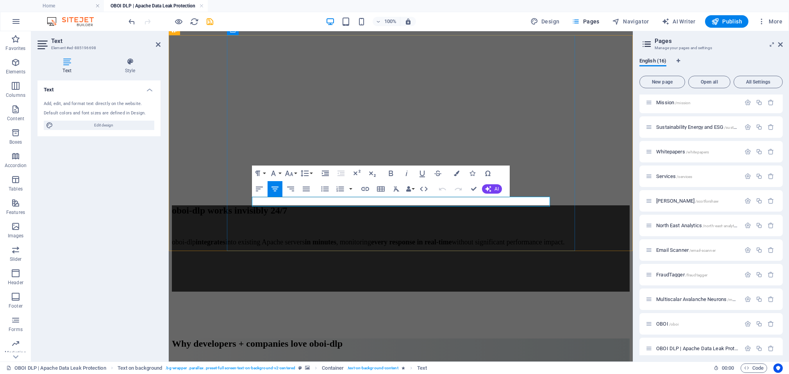
click at [455, 173] on icon "button" at bounding box center [456, 173] width 5 height 5
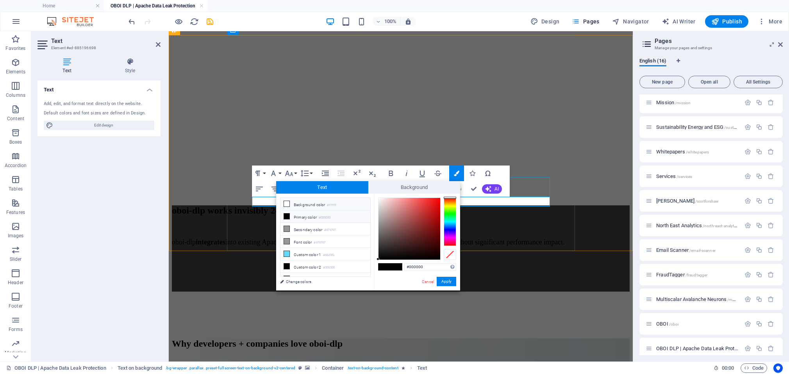
click at [328, 205] on li "Background color #ffffff" at bounding box center [325, 204] width 90 height 12
type input "#ffffff"
click at [442, 278] on button "Apply" at bounding box center [447, 281] width 20 height 9
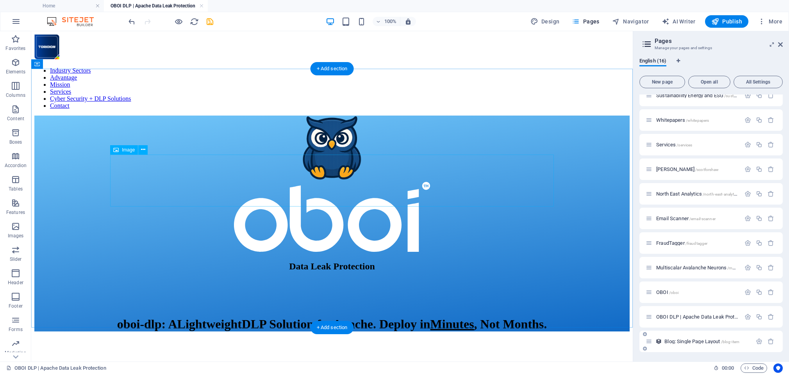
scroll to position [133, 0]
click at [696, 243] on span "/fraudtagger" at bounding box center [697, 243] width 22 height 4
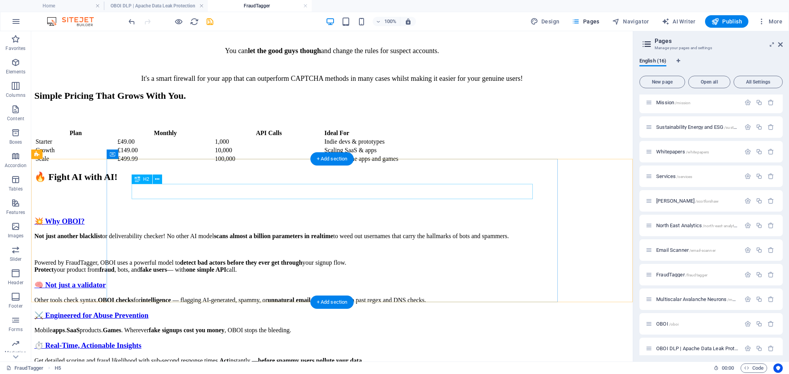
scroll to position [2109, 0]
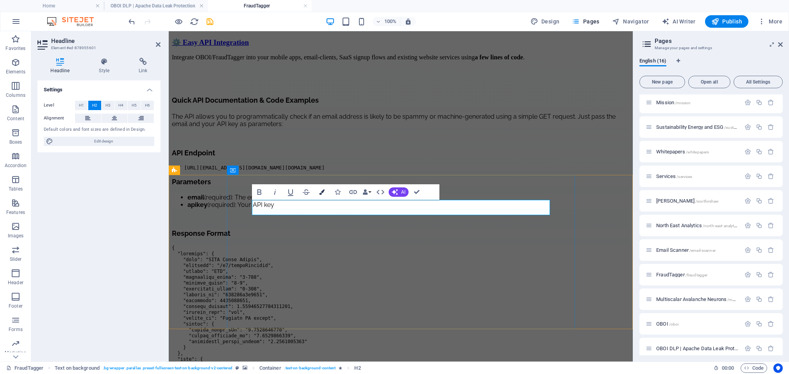
click at [321, 193] on icon "button" at bounding box center [321, 191] width 5 height 5
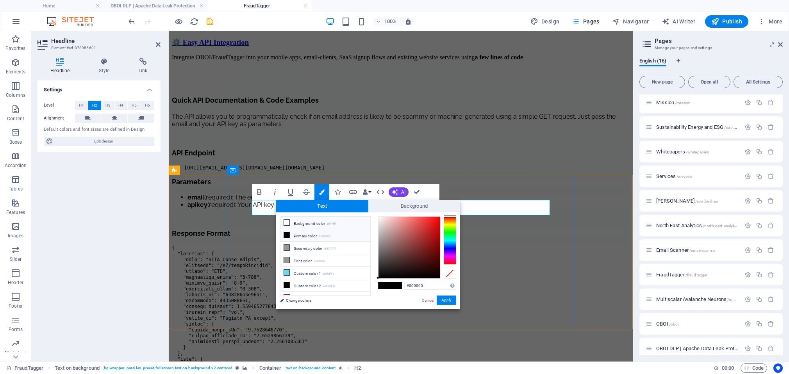
click at [298, 222] on li "Background color #ffffff" at bounding box center [325, 223] width 90 height 12
type input "#ffffff"
click at [446, 299] on button "Apply" at bounding box center [447, 300] width 20 height 9
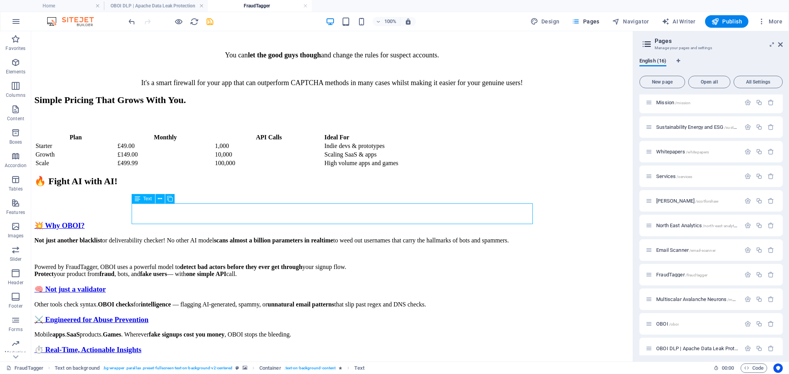
drag, startPoint x: 251, startPoint y: 220, endPoint x: 114, endPoint y: 219, distance: 137.5
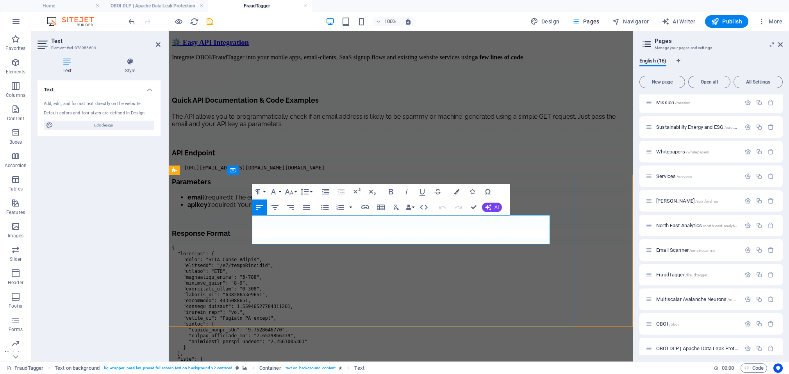
drag, startPoint x: 253, startPoint y: 220, endPoint x: 387, endPoint y: 232, distance: 134.1
click at [461, 192] on button "Colors" at bounding box center [456, 192] width 15 height 16
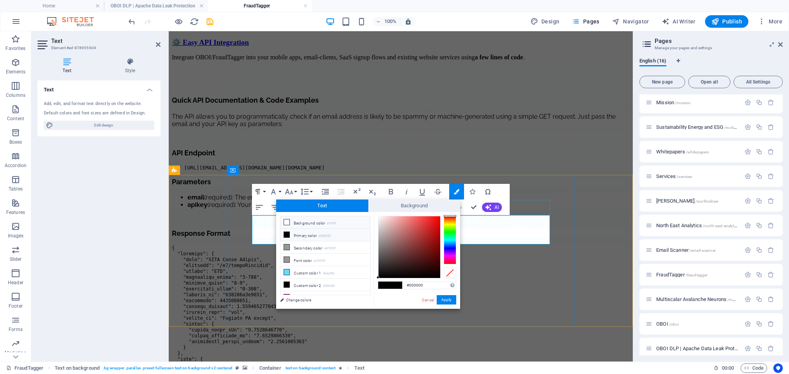
click at [342, 221] on li "Background color #ffffff" at bounding box center [325, 222] width 90 height 12
type input "#ffffff"
drag, startPoint x: 283, startPoint y: 270, endPoint x: 452, endPoint y: 301, distance: 171.6
click at [452, 301] on button "Apply" at bounding box center [447, 299] width 20 height 9
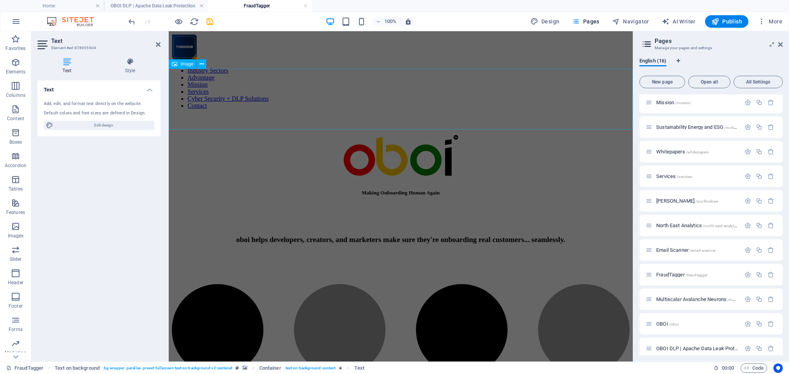
scroll to position [0, 0]
click at [541, 125] on figure at bounding box center [401, 147] width 458 height 62
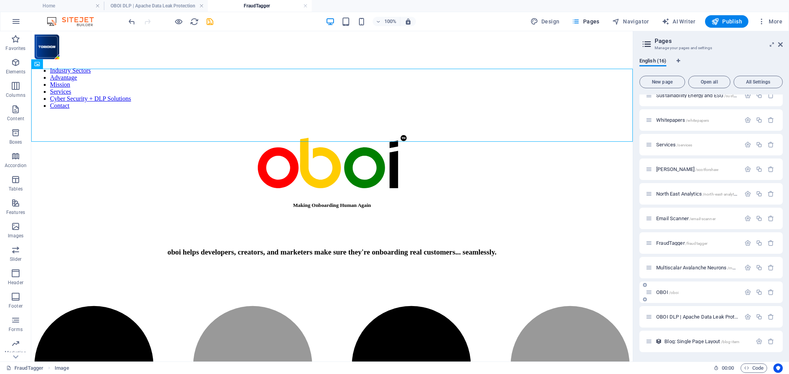
scroll to position [133, 0]
click at [689, 220] on span "Email Scanner /email-scanner" at bounding box center [685, 219] width 59 height 6
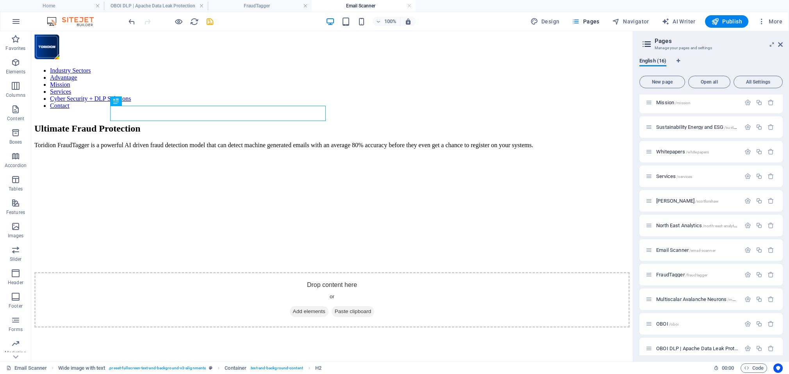
scroll to position [0, 0]
click at [684, 347] on span "OBOI DLP | Apache Data Leak Protection /oboi-dlp" at bounding box center [711, 349] width 110 height 6
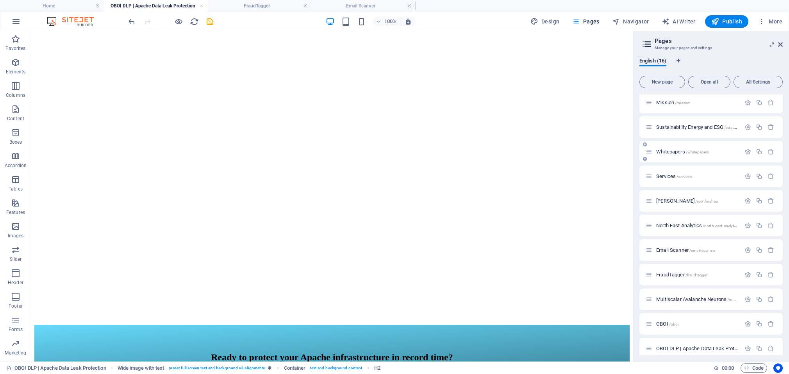
scroll to position [6227, 0]
click at [682, 201] on span "Scot-D-Forshaw /scotforshaw" at bounding box center [687, 201] width 62 height 6
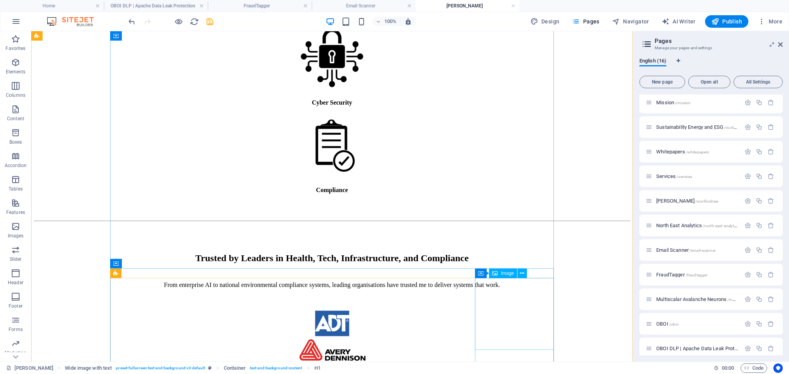
scroll to position [1456, 0]
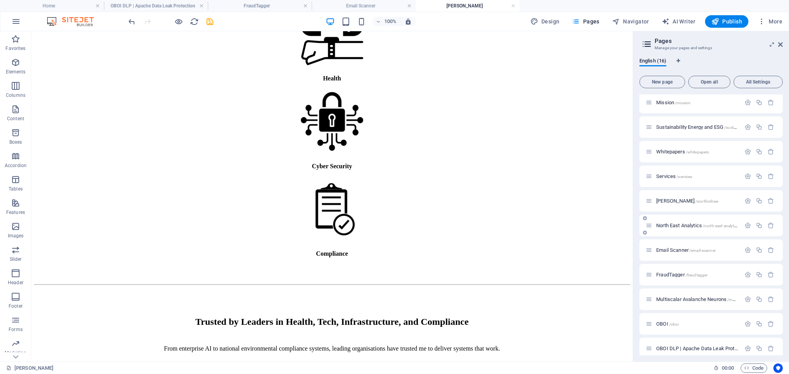
click at [671, 228] on span "North East Analytics /north-east-analytics" at bounding box center [697, 226] width 83 height 6
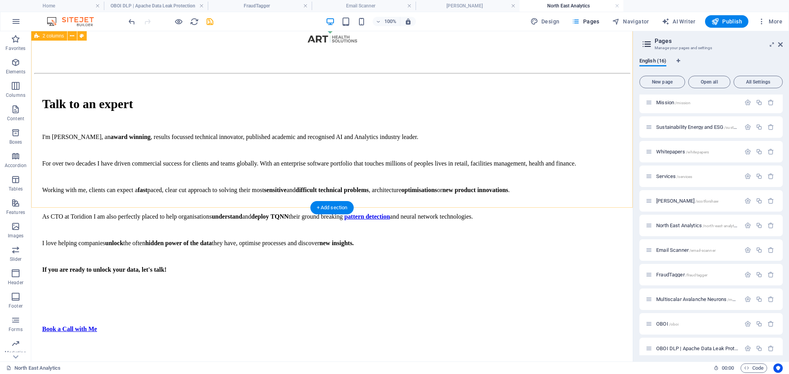
scroll to position [2244, 0]
click at [684, 347] on span "OBOI DLP | Apache Data Leak Protection /oboi-dlp" at bounding box center [711, 349] width 110 height 6
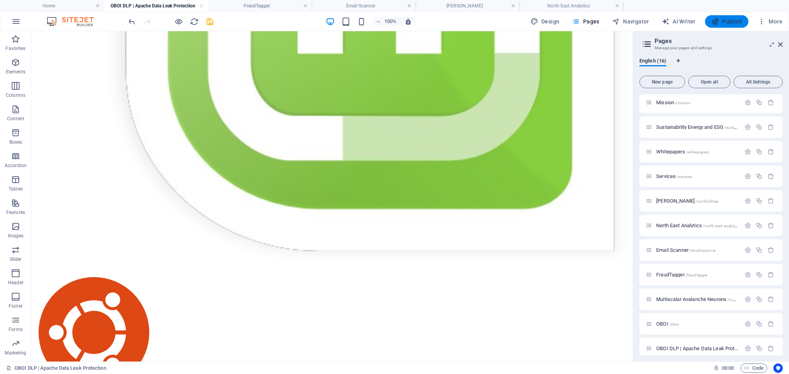
scroll to position [4922, 0]
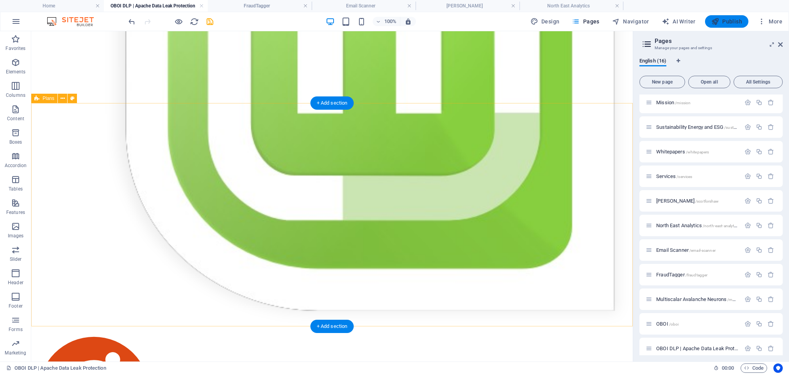
click at [731, 21] on span "Publish" at bounding box center [726, 22] width 31 height 8
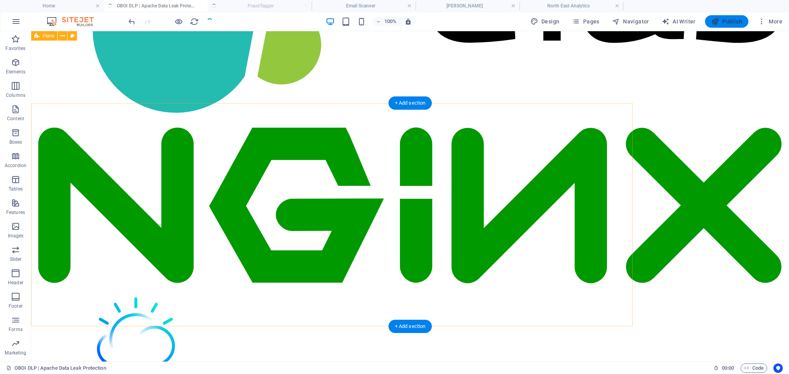
checkbox input "false"
